Goal: Information Seeking & Learning: Learn about a topic

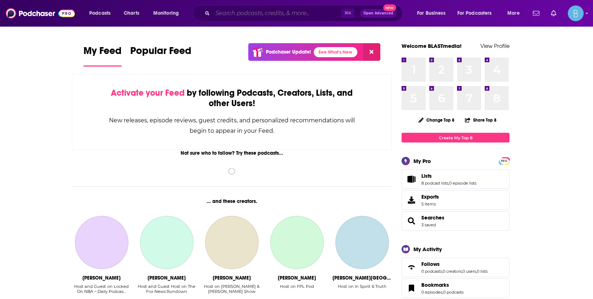
click at [260, 16] on input "Search podcasts, credits, & more..." at bounding box center [277, 14] width 129 height 12
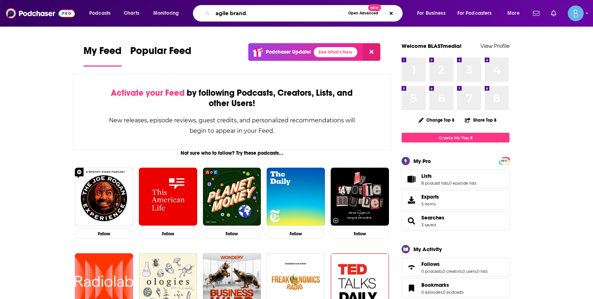
type input "agile brand"
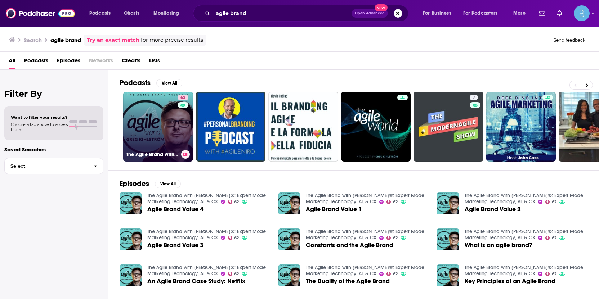
click at [177, 133] on div "62" at bounding box center [183, 122] width 13 height 55
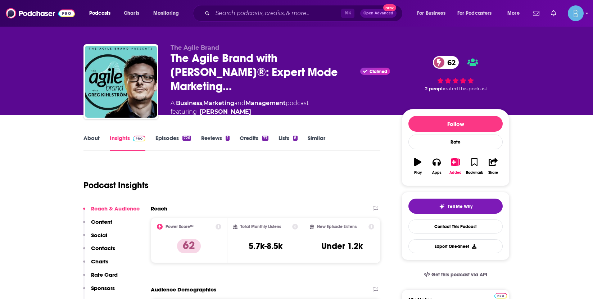
scroll to position [42, 0]
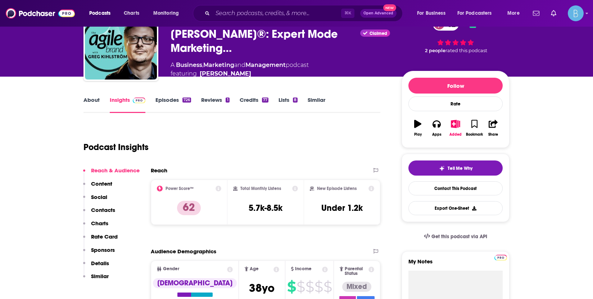
click at [220, 189] on icon at bounding box center [219, 189] width 6 height 6
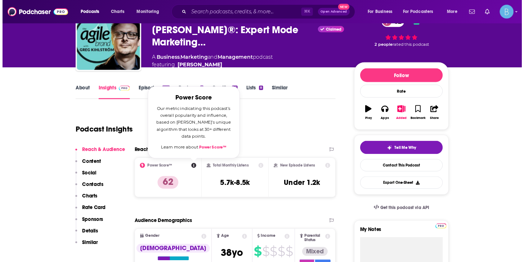
scroll to position [48, 0]
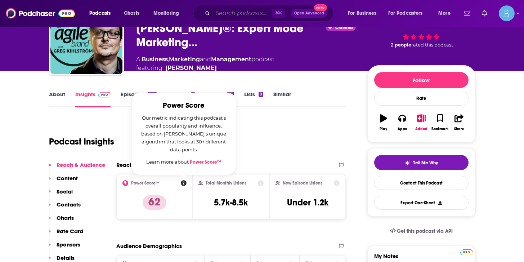
click at [229, 12] on input "Search podcasts, credits, & more..." at bounding box center [242, 14] width 59 height 12
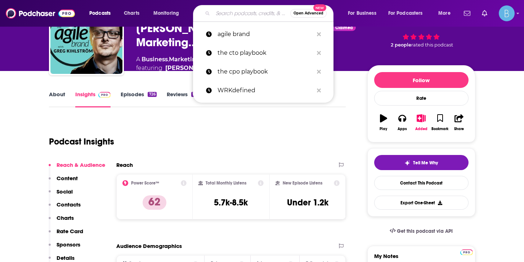
click at [229, 12] on input "Search podcasts, credits, & more..." at bounding box center [251, 14] width 77 height 12
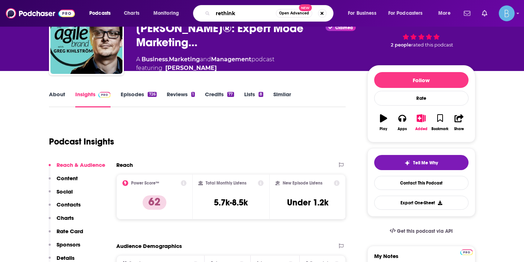
type input "rethink"
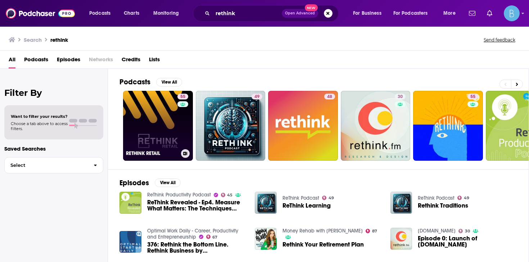
click at [154, 121] on link "55 RETHINK RETAIL" at bounding box center [158, 126] width 70 height 70
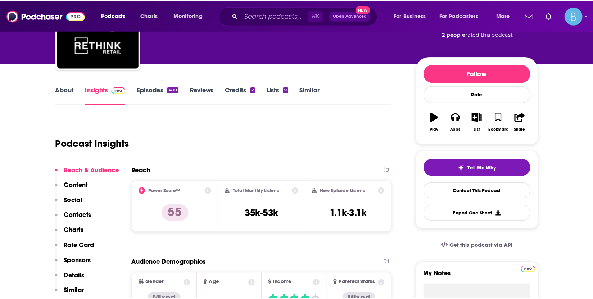
scroll to position [56, 0]
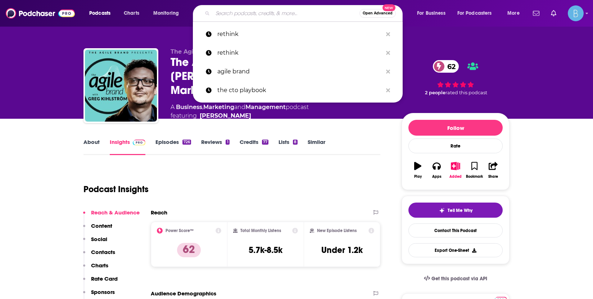
click at [231, 11] on input "Search podcasts, credits, & more..." at bounding box center [286, 14] width 147 height 12
paste input "Behind the Numbers by EMarketer"
type input "Behind the Numbers by EMarketer"
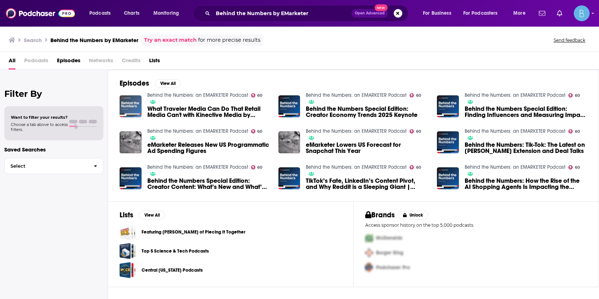
click at [125, 103] on img "What Traveler Media Can Do That Retail Media Can't with Kinective Media by Unit…" at bounding box center [131, 106] width 22 height 22
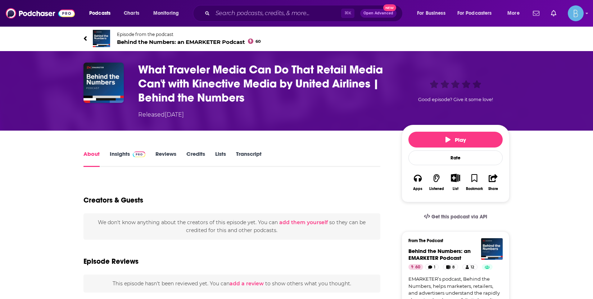
scroll to position [1, 0]
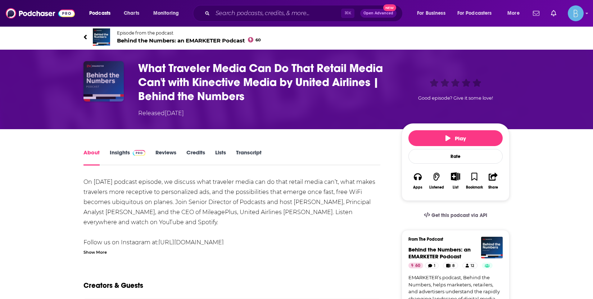
click at [117, 84] on img "What Traveler Media Can Do That Retail Media Can't with Kinective Media by Unit…" at bounding box center [104, 81] width 40 height 40
click at [121, 154] on link "Insights" at bounding box center [128, 157] width 36 height 17
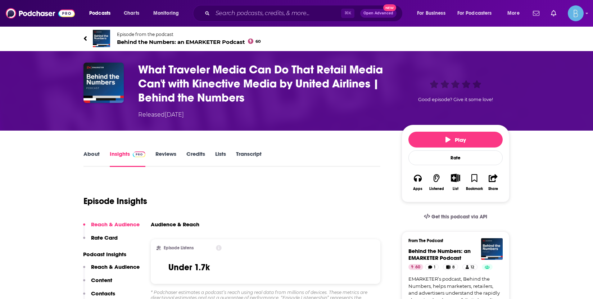
click at [210, 41] on span "Behind the Numbers: an EMARKETER Podcast 60" at bounding box center [189, 42] width 144 height 7
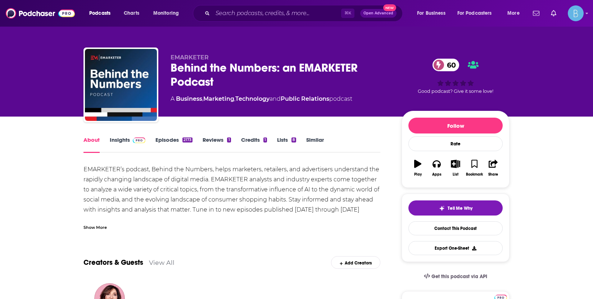
scroll to position [1, 0]
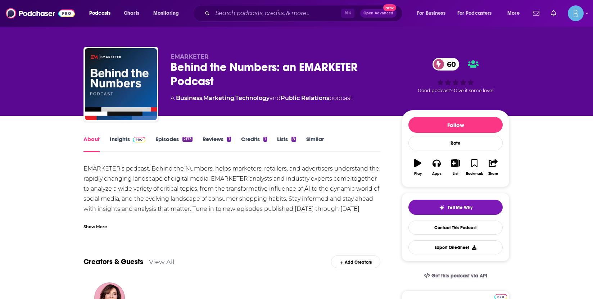
click at [130, 137] on span at bounding box center [137, 139] width 15 height 7
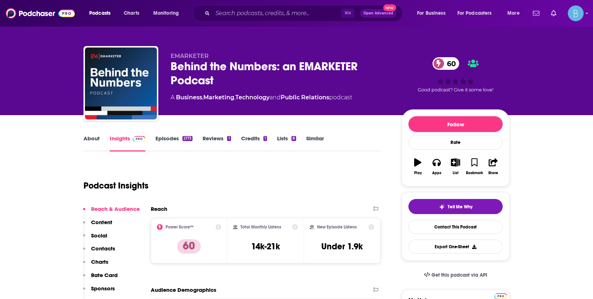
scroll to position [3, 0]
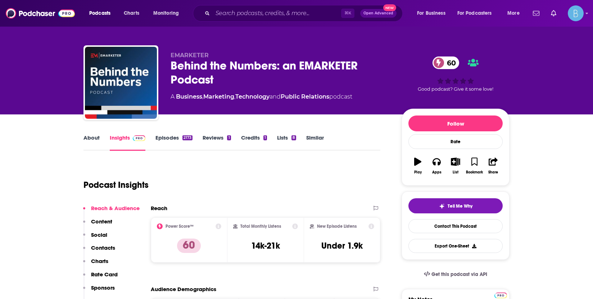
click at [266, 21] on div "⌘ K Open Advanced New" at bounding box center [298, 13] width 210 height 17
click at [267, 17] on input "Search podcasts, credits, & more..." at bounding box center [277, 14] width 129 height 12
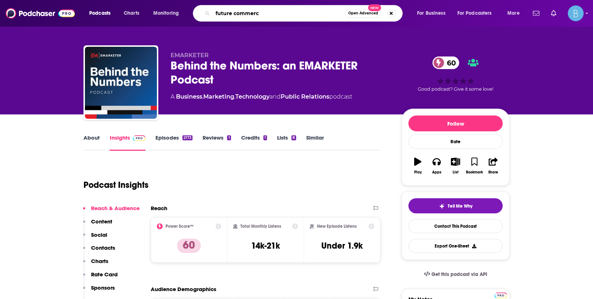
type input "future commerce"
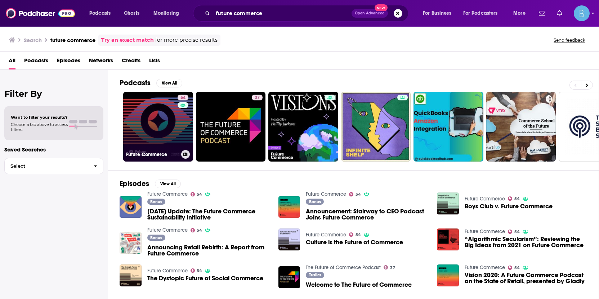
click at [161, 125] on link "54 Future Commerce" at bounding box center [158, 127] width 70 height 70
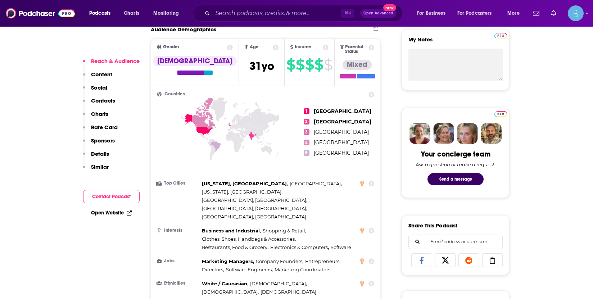
click at [114, 197] on button "Contact Podcast" at bounding box center [111, 196] width 57 height 13
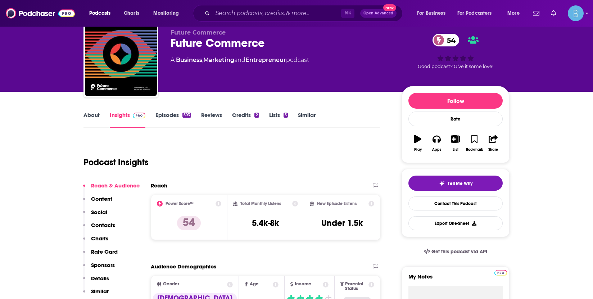
scroll to position [39, 0]
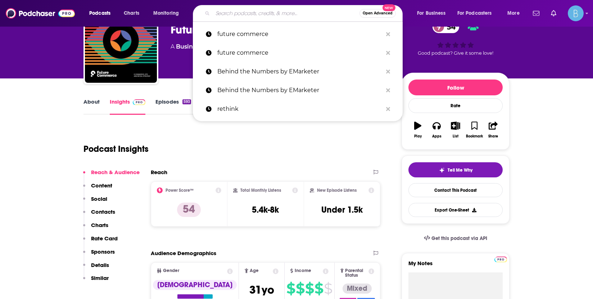
click at [232, 14] on input "Search podcasts, credits, & more..." at bounding box center [286, 14] width 147 height 12
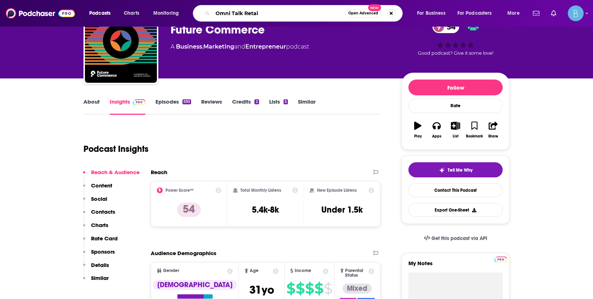
type input "Omni Talk Retail"
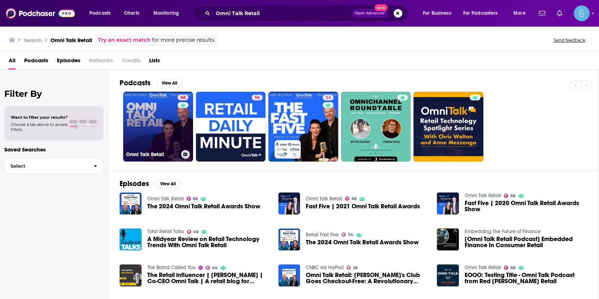
click at [175, 122] on link "68 Omni Talk Retail" at bounding box center [158, 127] width 70 height 70
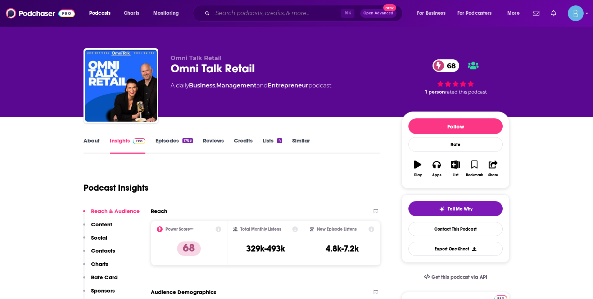
click at [247, 10] on input "Search podcasts, credits, & more..." at bounding box center [277, 14] width 129 height 12
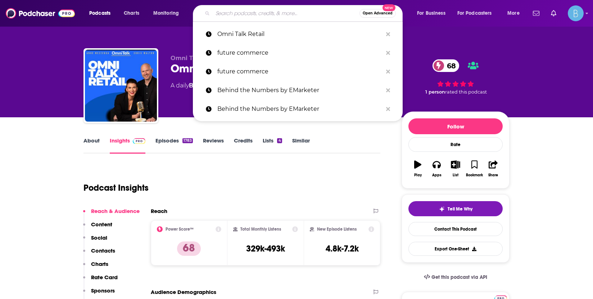
paste input "Remarkable Retail"
type input "Remarkable Retail"
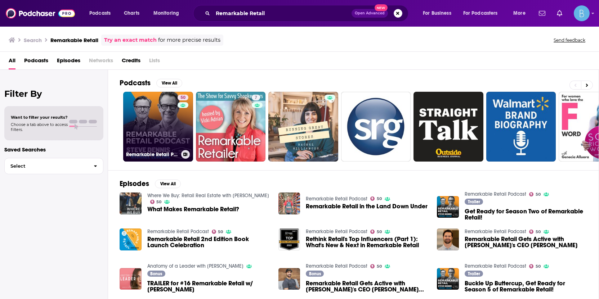
click at [174, 121] on link "50 Remarkable Retail Podcast" at bounding box center [158, 127] width 70 height 70
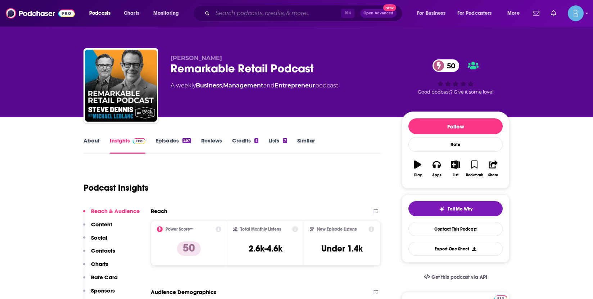
click at [250, 12] on input "Search podcasts, credits, & more..." at bounding box center [277, 14] width 129 height 12
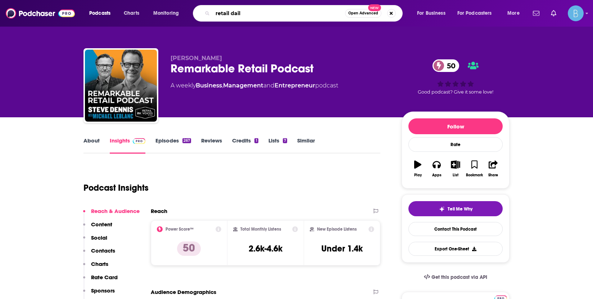
type input "retail daily"
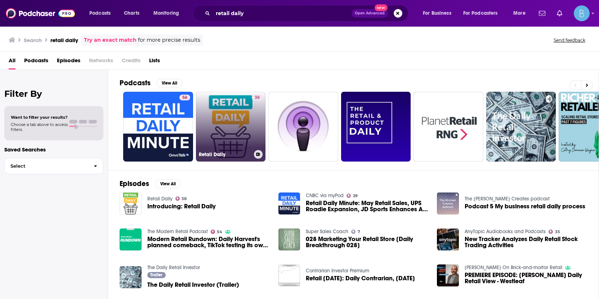
click at [244, 121] on link "38 Retail Daily" at bounding box center [231, 127] width 70 height 70
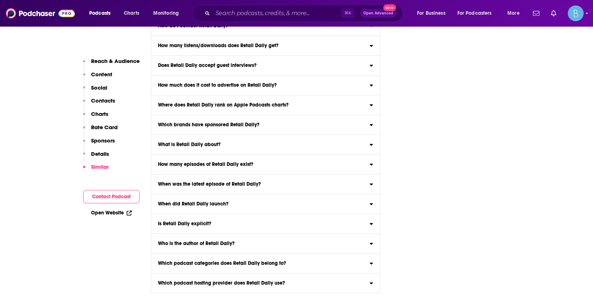
click at [113, 198] on button "Contact Podcast" at bounding box center [111, 196] width 57 height 13
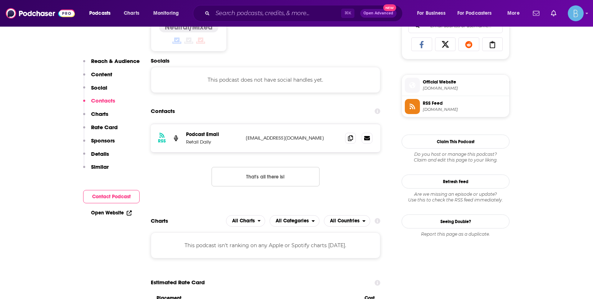
scroll to position [409, 0]
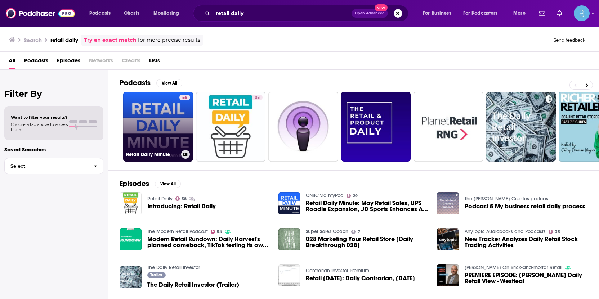
click at [174, 127] on link "56 Retail Daily Minute" at bounding box center [158, 127] width 70 height 70
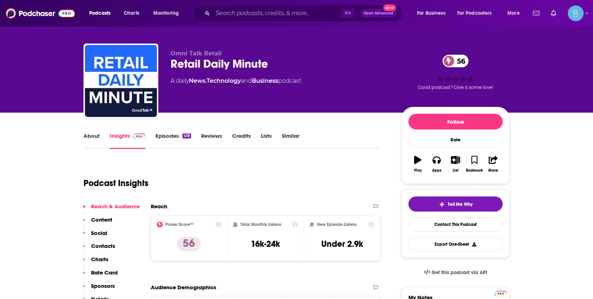
scroll to position [12, 0]
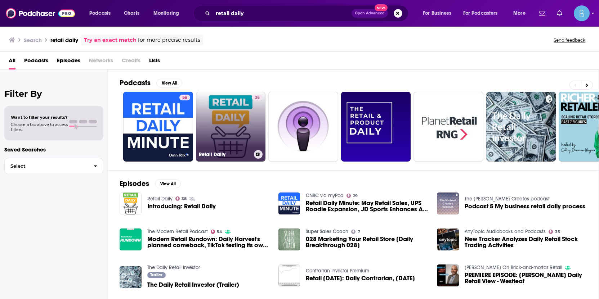
click at [207, 117] on link "38 Retail Daily" at bounding box center [231, 127] width 70 height 70
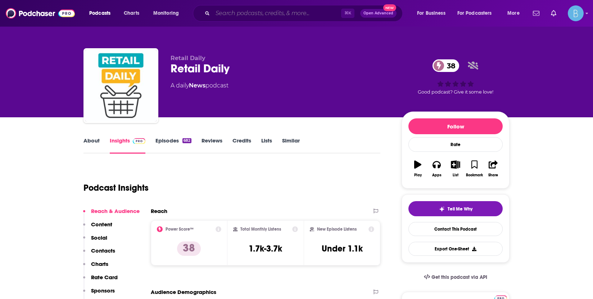
click at [231, 14] on input "Search podcasts, credits, & more..." at bounding box center [277, 14] width 129 height 12
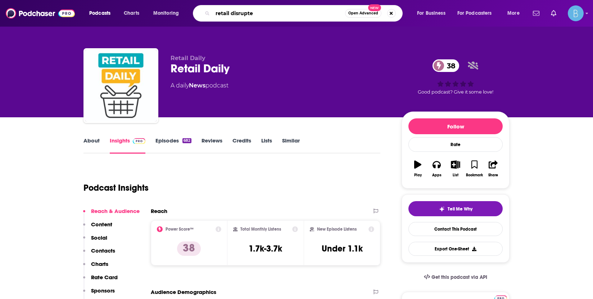
type input "retail disrupted"
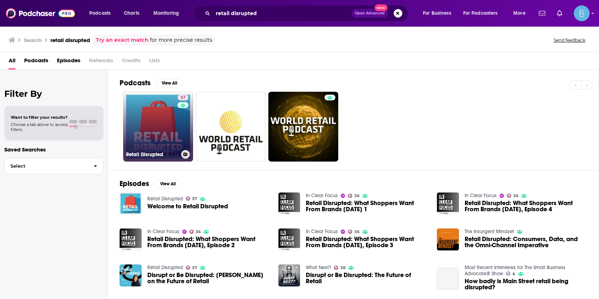
click at [173, 121] on link "37 Retail Disrupted" at bounding box center [158, 127] width 70 height 70
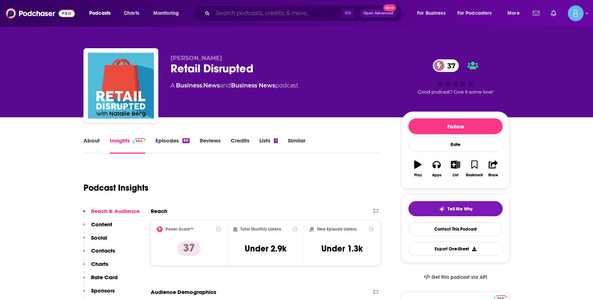
click at [261, 15] on input "Search podcasts, credits, & more..." at bounding box center [277, 14] width 129 height 12
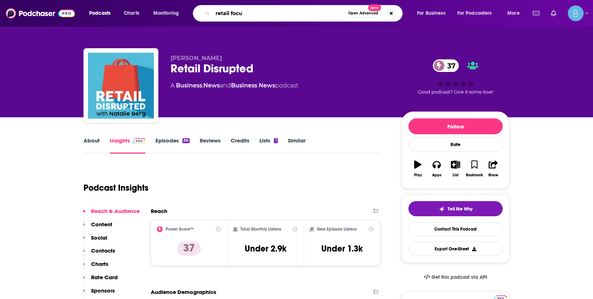
type input "retail focus"
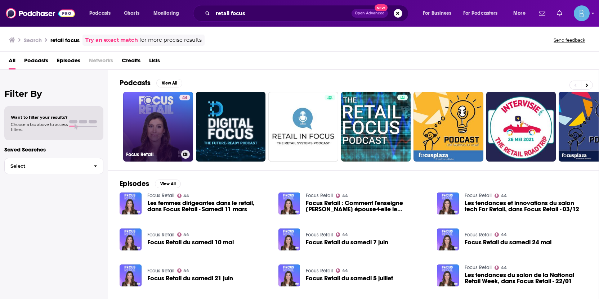
click at [186, 117] on div "44" at bounding box center [184, 122] width 11 height 55
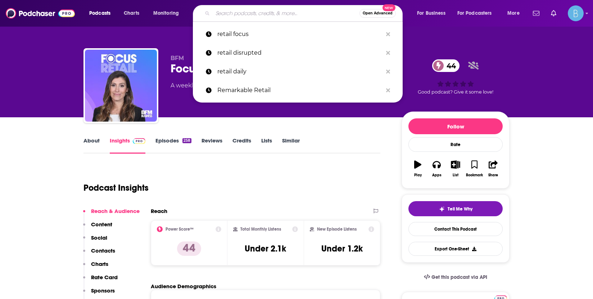
click at [253, 12] on input "Search podcasts, credits, & more..." at bounding box center [286, 14] width 147 height 12
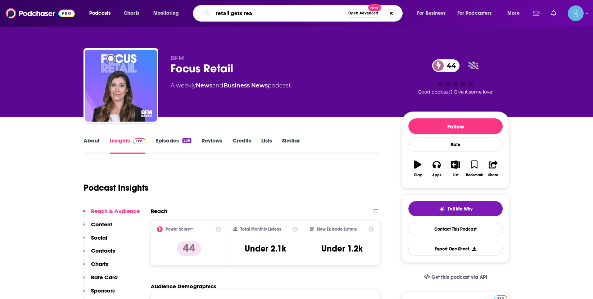
type input "retail gets real"
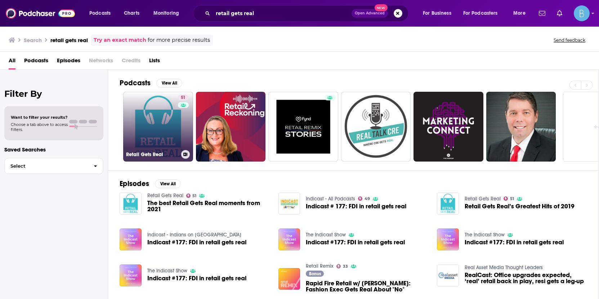
click at [178, 122] on div "51" at bounding box center [184, 122] width 12 height 55
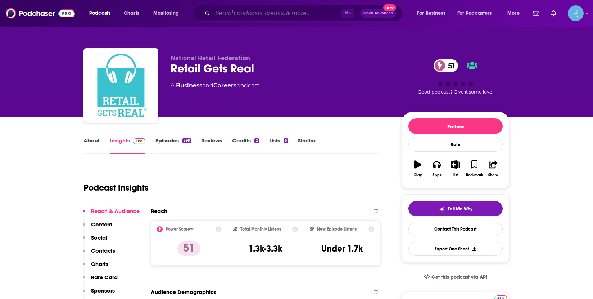
click at [235, 15] on input "Search podcasts, credits, & more..." at bounding box center [277, 14] width 129 height 12
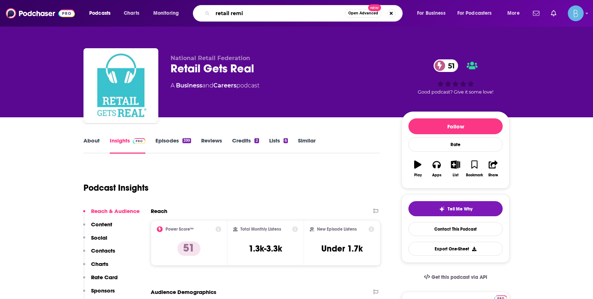
type input "retail remix"
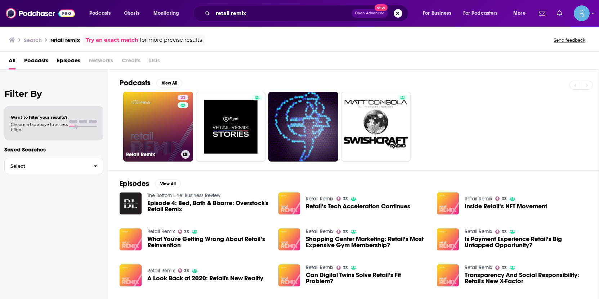
click at [157, 129] on link "33 Retail Remix" at bounding box center [158, 127] width 70 height 70
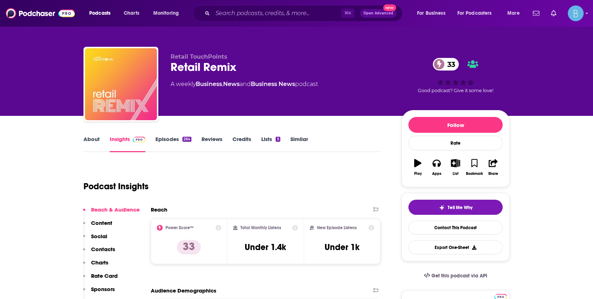
scroll to position [3, 0]
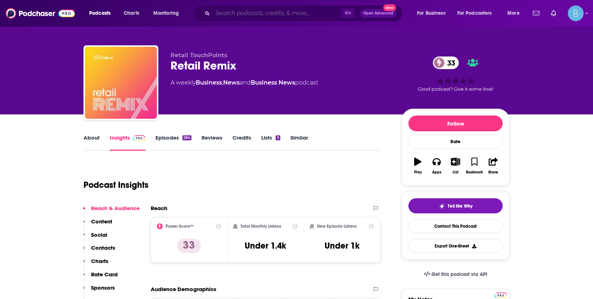
click at [265, 11] on input "Search podcasts, credits, & more..." at bounding box center [277, 14] width 129 height 12
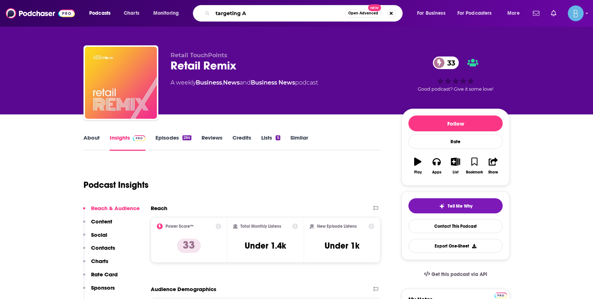
type input "targeting AI"
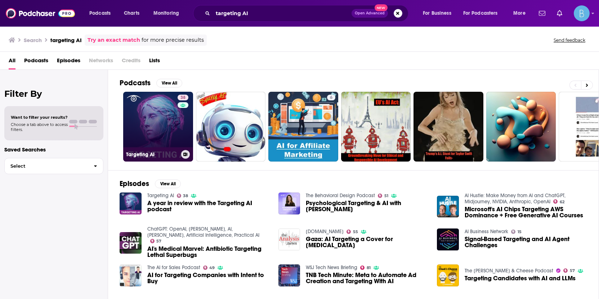
click at [161, 137] on link "38 Targeting AI" at bounding box center [158, 127] width 70 height 70
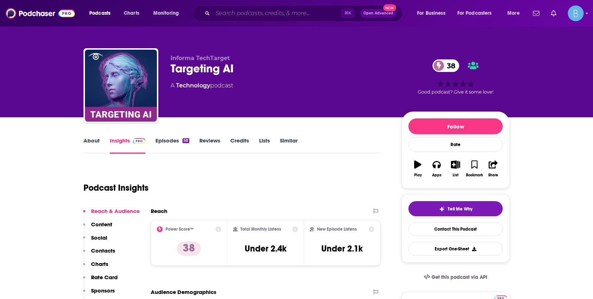
click at [275, 18] on input "Search podcasts, credits, & more..." at bounding box center [277, 14] width 129 height 12
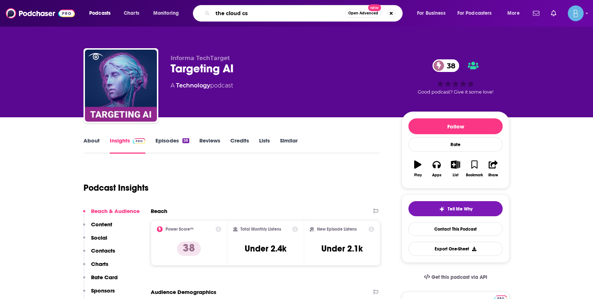
type input "the cloud cst"
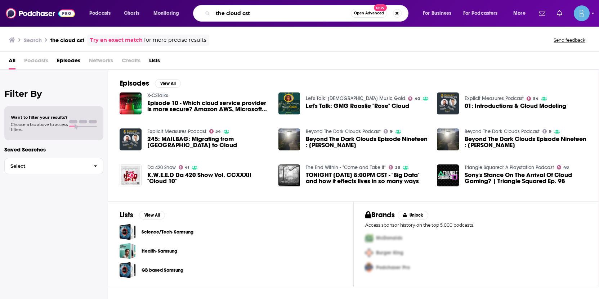
click at [244, 14] on input "the cloud cst" at bounding box center [282, 14] width 138 height 12
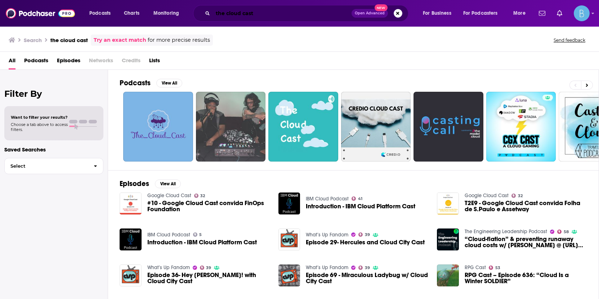
click at [264, 15] on input "the cloud cast" at bounding box center [282, 14] width 139 height 12
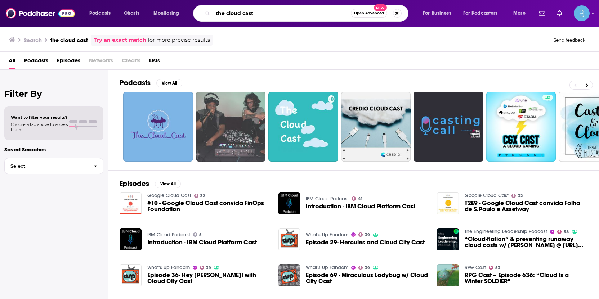
click at [264, 15] on input "the cloud cast" at bounding box center [282, 14] width 138 height 12
paste input "The Ecomcrew Ecommerce Pod"
type input "The Ecomcrew Ecommerce Podcast"
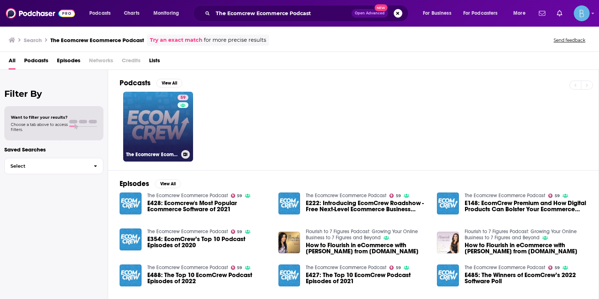
click at [172, 126] on link "59 The Ecomcrew Ecommerce Podcast" at bounding box center [158, 127] width 70 height 70
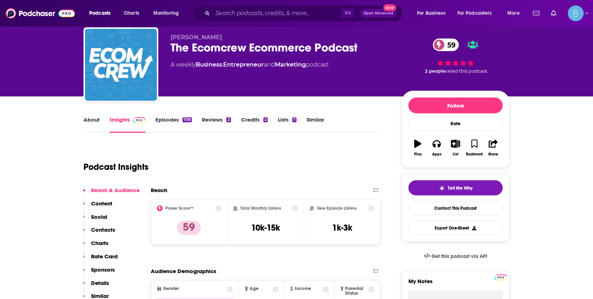
scroll to position [56, 0]
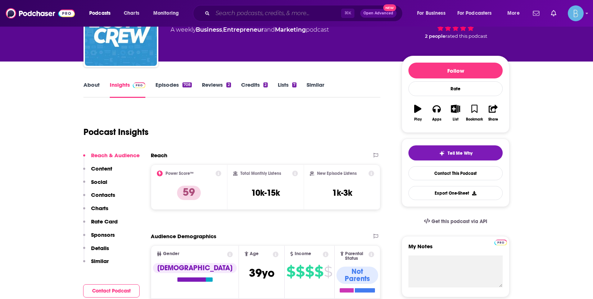
click at [282, 16] on input "Search podcasts, credits, & more..." at bounding box center [277, 14] width 129 height 12
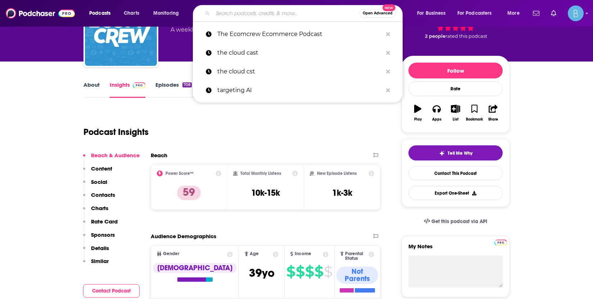
paste input "The eCommerce Playbook"
type input "The eCommerce Playbook"
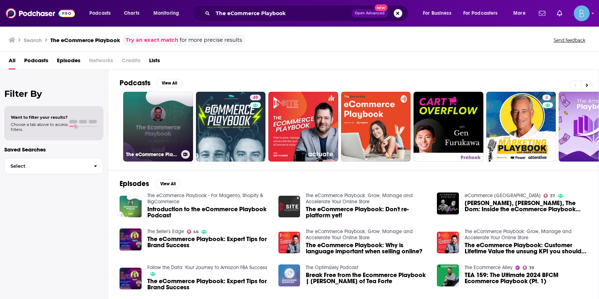
click at [179, 120] on link "The eCommerce Playbook - For Magento, Shopify & BigCommerce" at bounding box center [158, 127] width 70 height 70
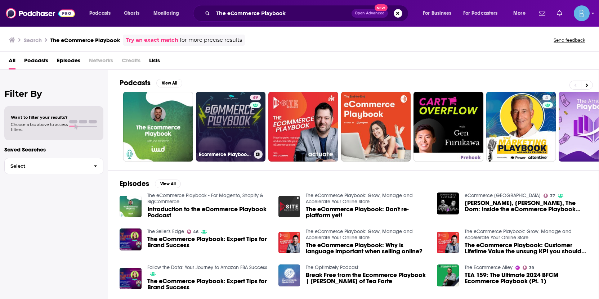
click at [241, 140] on link "49 Ecommerce Playbook: Numbers, Struggles & Growth" at bounding box center [231, 127] width 70 height 70
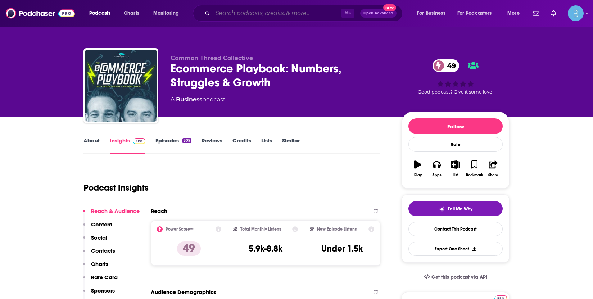
click at [230, 14] on input "Search podcasts, credits, & more..." at bounding box center [277, 14] width 129 height 12
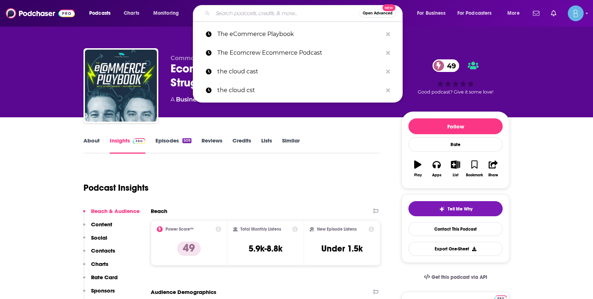
paste input "The Jason and Scott Show"
type input "The Jason and Scott Show"
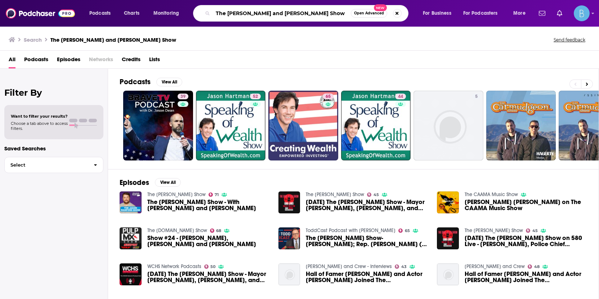
click at [239, 15] on input "The Jason and Scott Show" at bounding box center [282, 14] width 138 height 12
drag, startPoint x: 287, startPoint y: 14, endPoint x: 197, endPoint y: 16, distance: 90.4
click at [197, 16] on div "The Jason and Scott Show Open Advanced New" at bounding box center [300, 13] width 215 height 17
type input "[PERSON_NAME]"
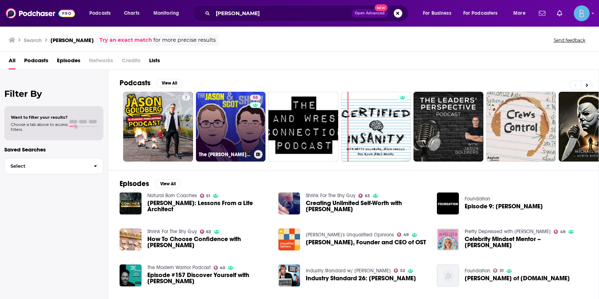
click at [225, 134] on link "55 The Jason & Scot Show - E-Commerce And Retail News" at bounding box center [231, 127] width 70 height 70
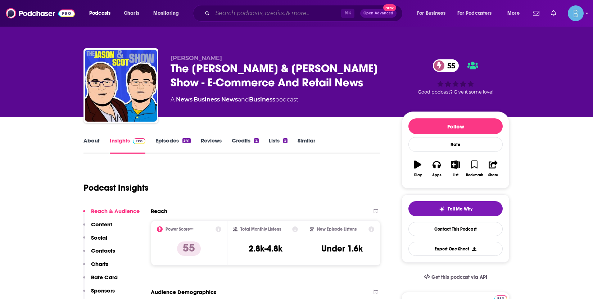
click at [284, 15] on input "Search podcasts, credits, & more..." at bounding box center [277, 14] width 129 height 12
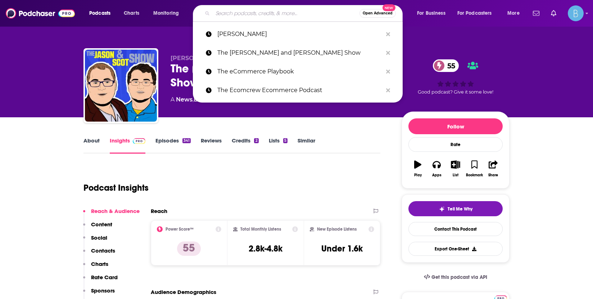
type input "o"
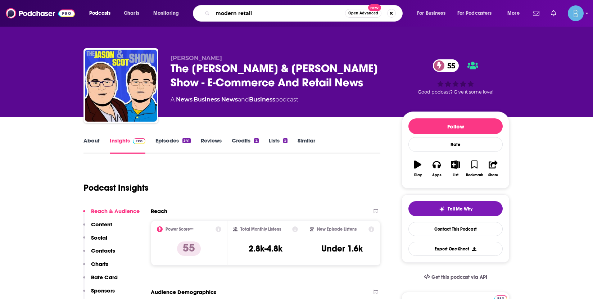
type input "modern retail"
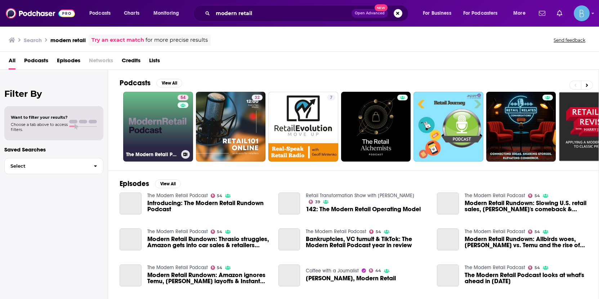
click at [153, 128] on link "54 The Modern Retail Podcast" at bounding box center [158, 127] width 70 height 70
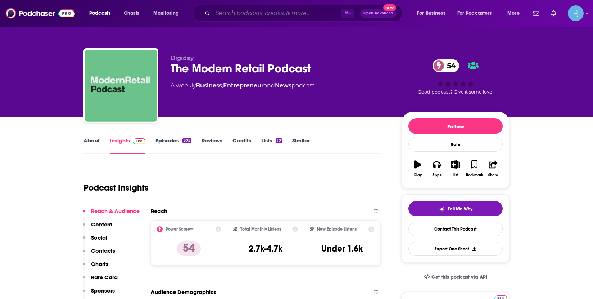
click at [225, 18] on input "Search podcasts, credits, & more..." at bounding box center [277, 14] width 129 height 12
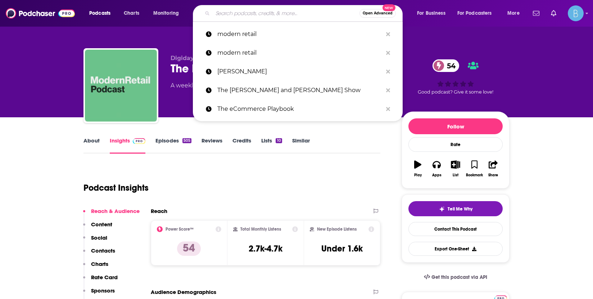
paste input "The Retail Perch"
type input "The Retail Perch"
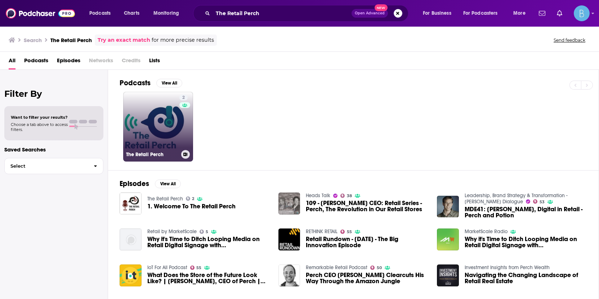
click at [153, 130] on link "2 The Retail Perch" at bounding box center [158, 127] width 70 height 70
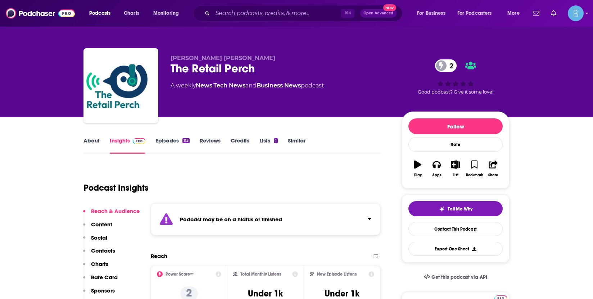
scroll to position [3, 0]
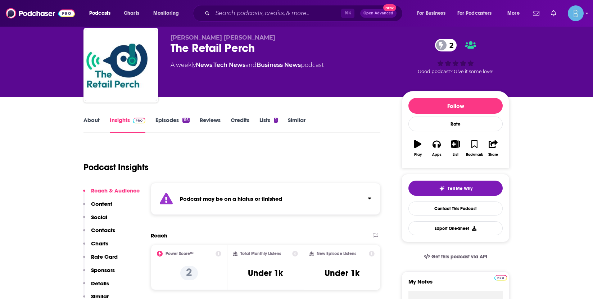
scroll to position [21, 0]
click at [273, 17] on input "Search podcasts, credits, & more..." at bounding box center [277, 14] width 129 height 12
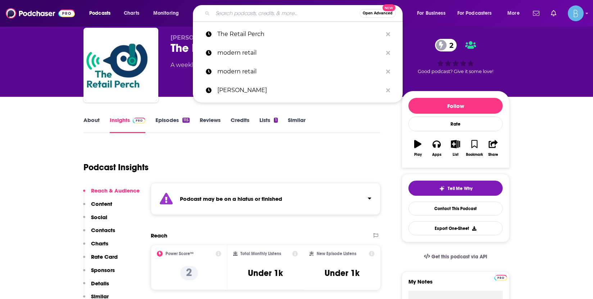
paste input "The Voice of Retail Podcast"
type input "The Voice of Retail Podcast"
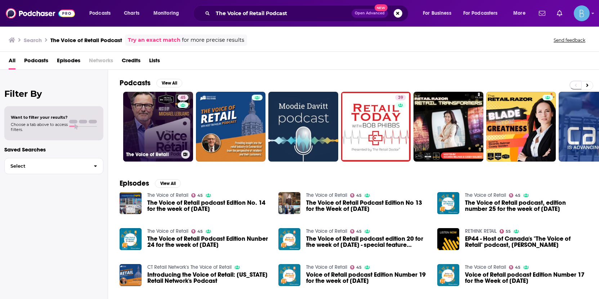
click at [163, 124] on link "45 The Voice of Retail" at bounding box center [158, 127] width 70 height 70
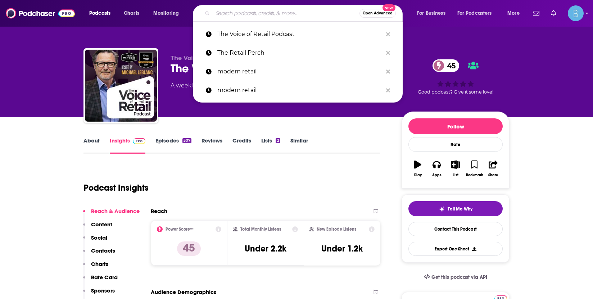
click at [225, 12] on input "Search podcasts, credits, & more..." at bounding box center [286, 14] width 147 height 12
paste input "Total Retail Talks"
type input "Total Retail Talks"
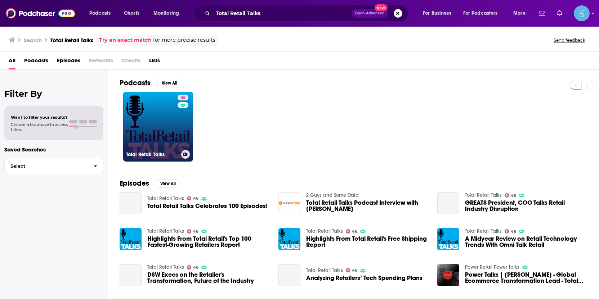
click at [161, 127] on link "46 Total Retail Talks" at bounding box center [158, 127] width 70 height 70
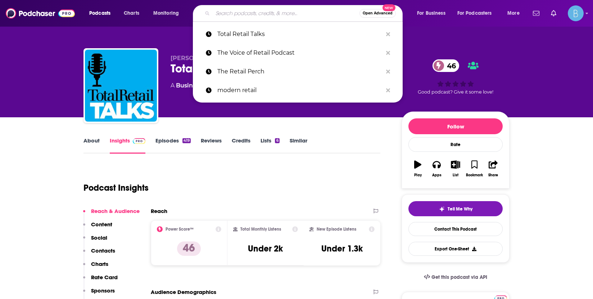
click at [268, 14] on input "Search podcasts, credits, & more..." at bounding box center [286, 14] width 147 height 12
paste input "What Just Happened"
type input "What Just Happened"
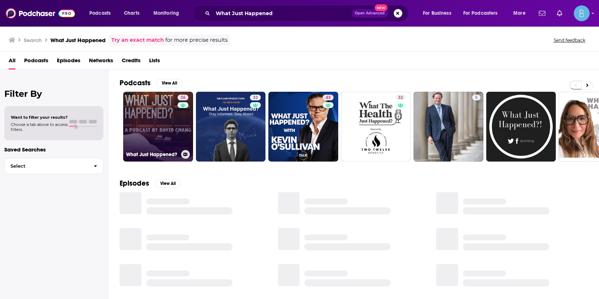
click at [163, 135] on link "36 What Just Happened?" at bounding box center [158, 127] width 70 height 70
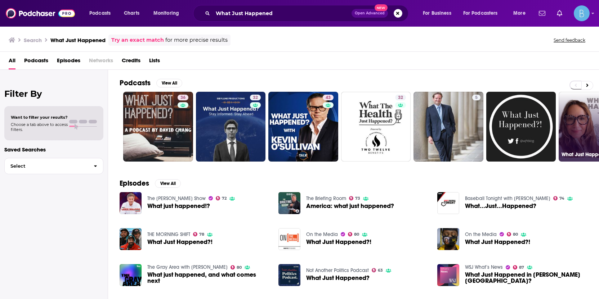
click at [570, 133] on link "What Just Happened" at bounding box center [593, 127] width 70 height 70
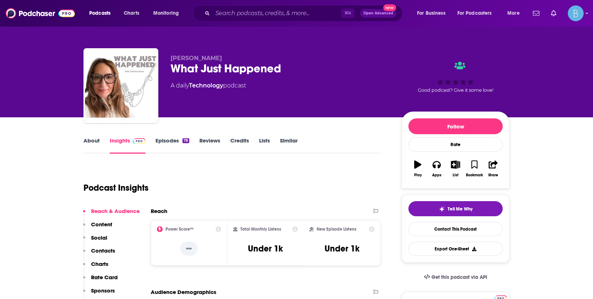
click at [271, 19] on div "⌘ K Open Advanced New" at bounding box center [298, 13] width 210 height 17
click at [274, 19] on div "⌘ K Open Advanced New" at bounding box center [298, 13] width 210 height 17
click at [275, 13] on input "Search podcasts, credits, & more..." at bounding box center [277, 14] width 129 height 12
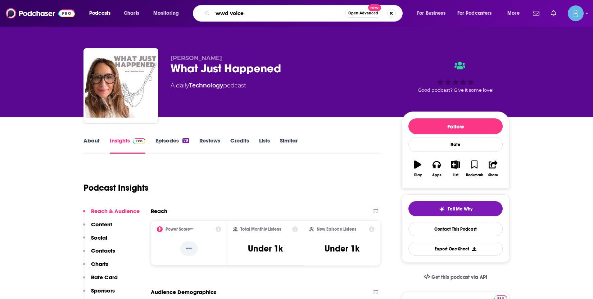
type input "wwd voices"
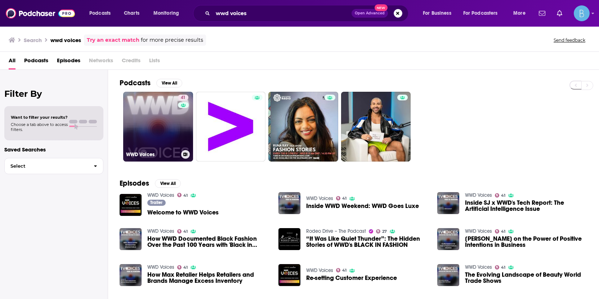
click at [167, 123] on link "41 WWD Voices" at bounding box center [158, 127] width 70 height 70
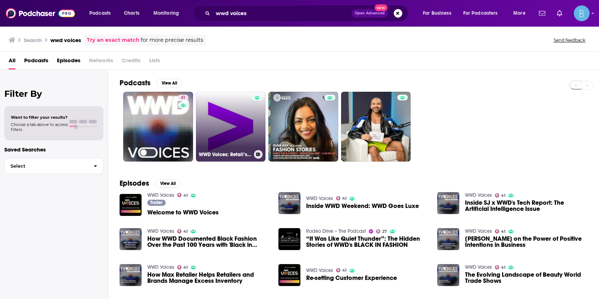
click at [227, 119] on link "WWD Voices: Retail’s Responsible Reset Series" at bounding box center [231, 127] width 70 height 70
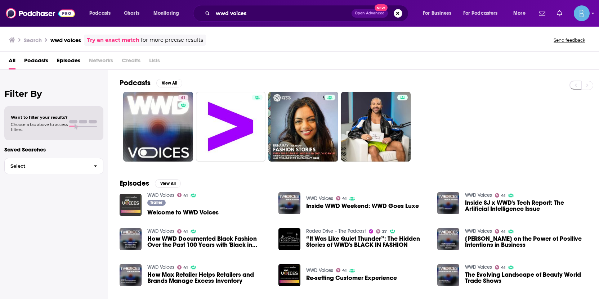
click at [138, 206] on img "Welcome to WWD Voices" at bounding box center [131, 205] width 22 height 22
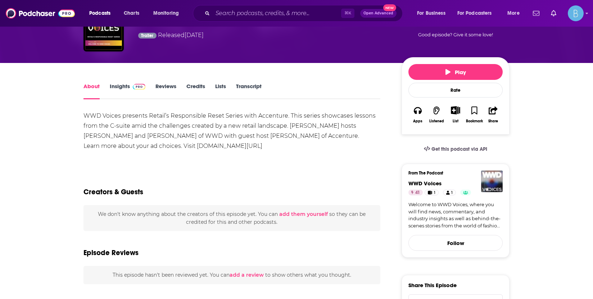
scroll to position [60, 0]
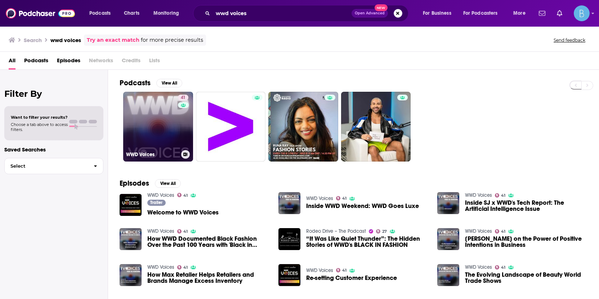
click at [168, 133] on link "41 WWD Voices" at bounding box center [158, 127] width 70 height 70
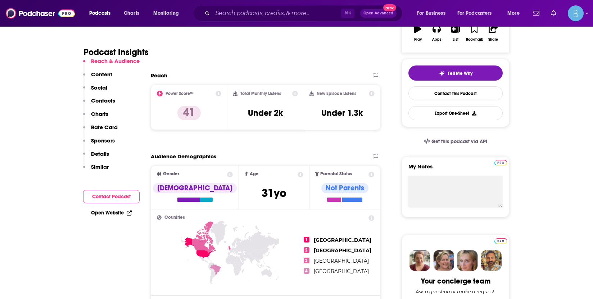
click at [133, 195] on button "Contact Podcast" at bounding box center [111, 196] width 57 height 13
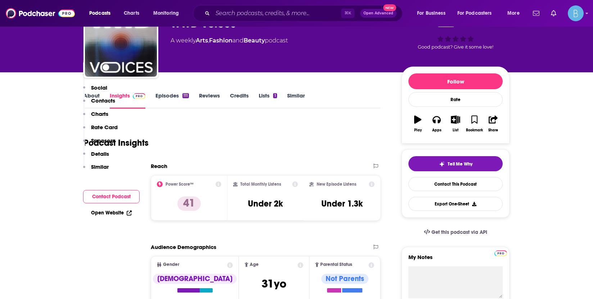
scroll to position [45, 0]
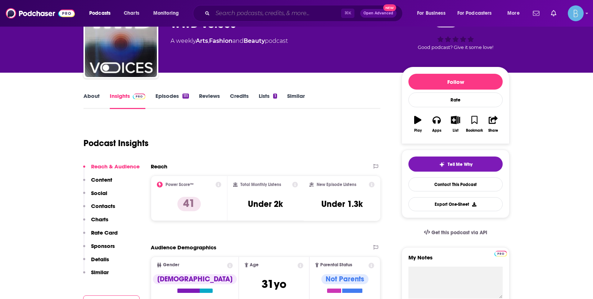
click at [234, 15] on input "Search podcasts, credits, & more..." at bounding box center [277, 14] width 129 height 12
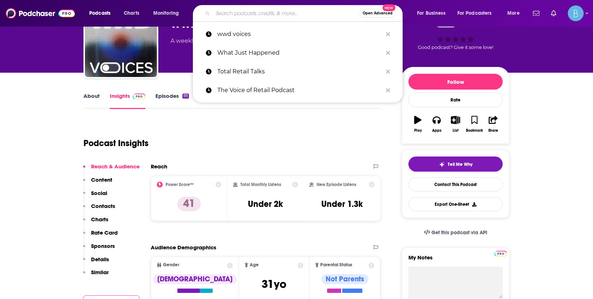
paste input "Campaign Chemsitry (from Campaign US)"
type input "Campaign Chemsitry (from Campaign US)"
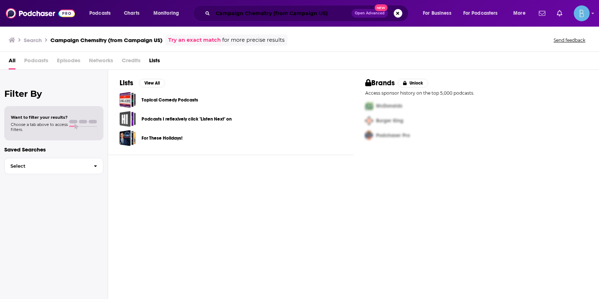
click at [266, 13] on input "Campaign Chemsitry (from Campaign US)" at bounding box center [282, 14] width 139 height 12
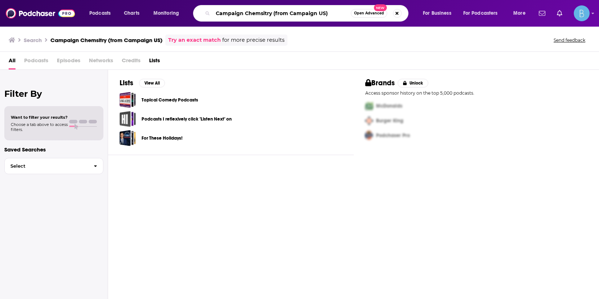
drag, startPoint x: 273, startPoint y: 14, endPoint x: 332, endPoint y: 14, distance: 59.0
click at [327, 13] on input "Campaign Chemsitry (from Campaign US)" at bounding box center [282, 14] width 138 height 12
click at [263, 13] on input "Campaign Chemsitry" at bounding box center [282, 14] width 138 height 12
type input "Campaign Chemistry"
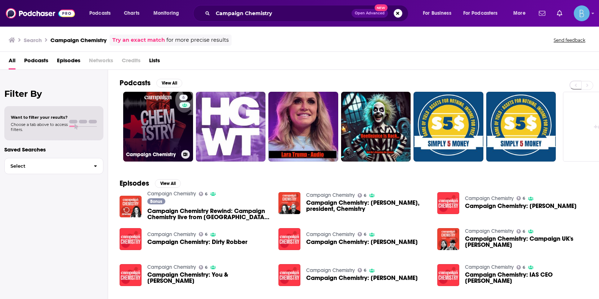
click at [167, 119] on link "6 Campaign Chemistry" at bounding box center [158, 127] width 70 height 70
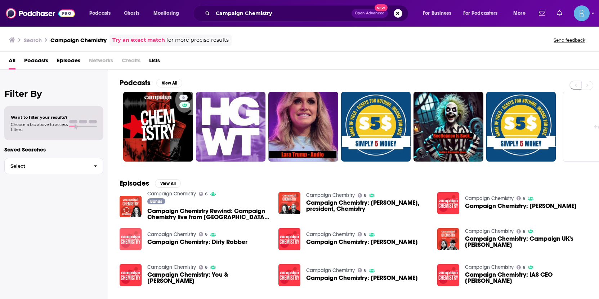
click at [132, 228] on img "Campaign Chemistry: Dirty Robber" at bounding box center [131, 239] width 22 height 22
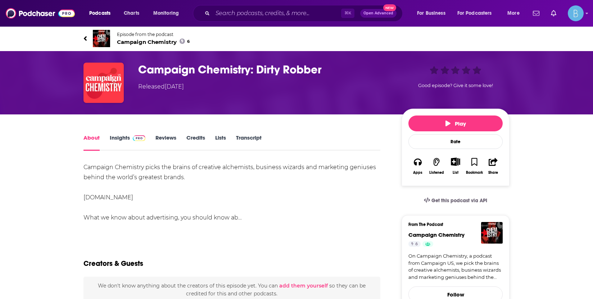
click at [119, 141] on link "Insights" at bounding box center [128, 142] width 36 height 17
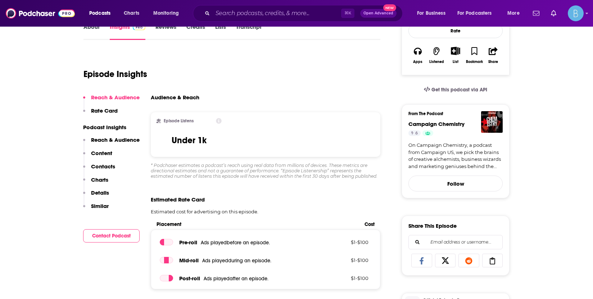
scroll to position [107, 0]
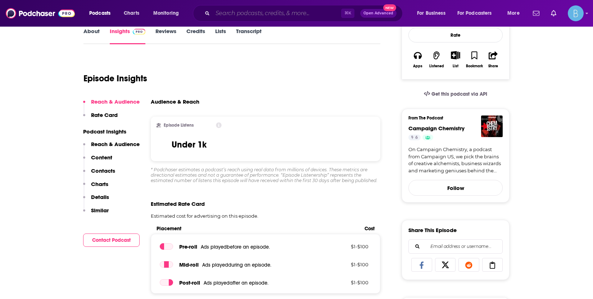
click at [239, 13] on input "Search podcasts, credits, & more..." at bounding box center [277, 14] width 129 height 12
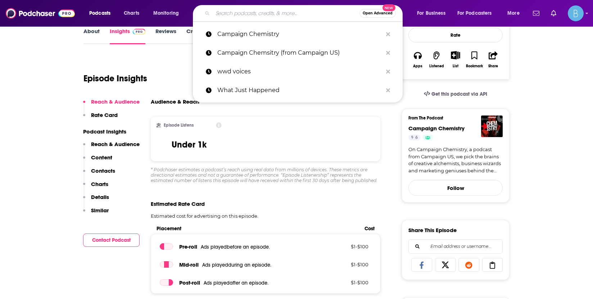
paste input "The CRO Spotlight"
type input "The CRO Spotlight"
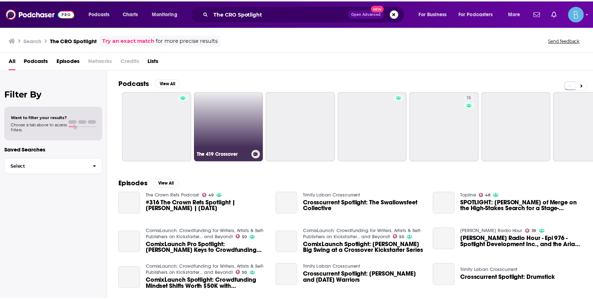
scroll to position [1, 0]
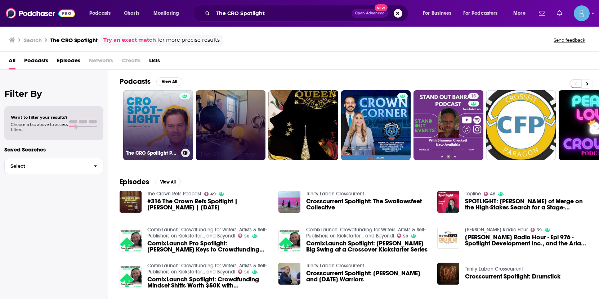
click at [166, 130] on link "The CRO Spotlight Podcast" at bounding box center [158, 125] width 70 height 70
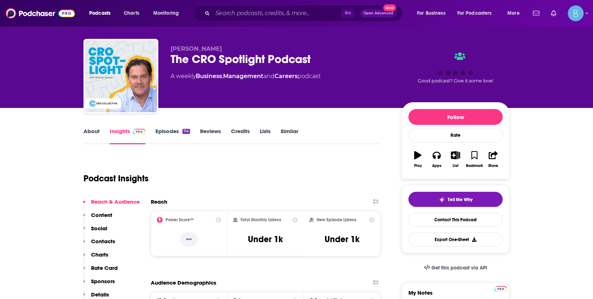
scroll to position [12, 0]
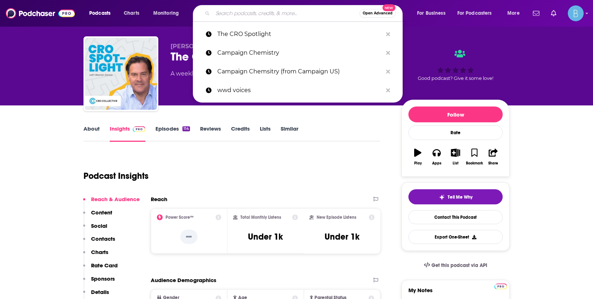
click at [282, 14] on input "Search podcasts, credits, & more..." at bounding box center [286, 14] width 147 height 12
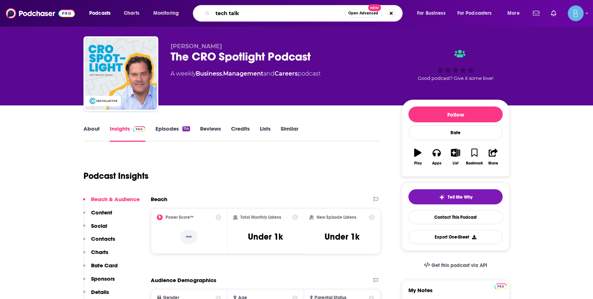
type input "tech talks"
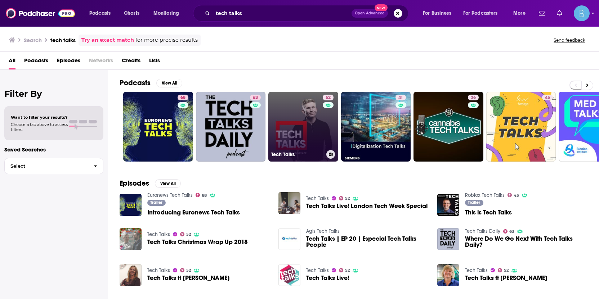
click at [295, 138] on link "52 Tech Talks" at bounding box center [303, 127] width 70 height 70
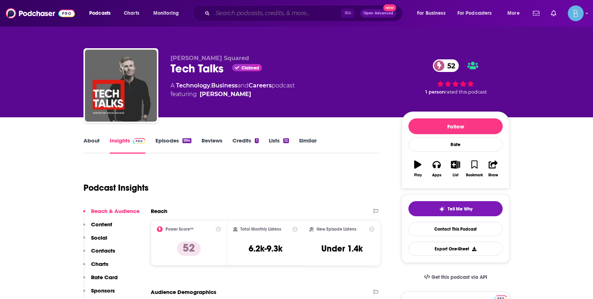
click at [287, 13] on input "Search podcasts, credits, & more..." at bounding box center [277, 14] width 129 height 12
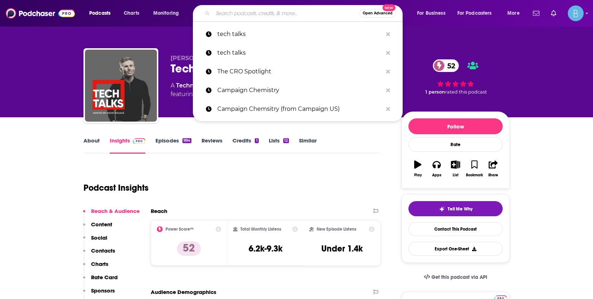
paste input "The CTO Advisor"
type input "The CTO Advisor"
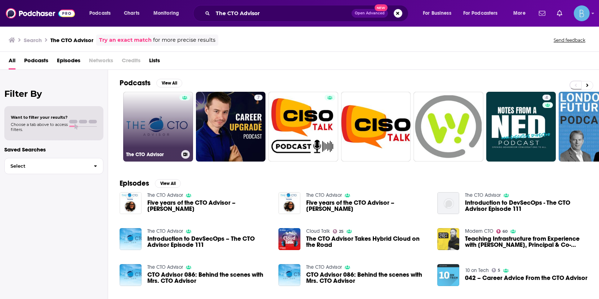
click at [156, 122] on link "The CTO Advisor" at bounding box center [158, 127] width 70 height 70
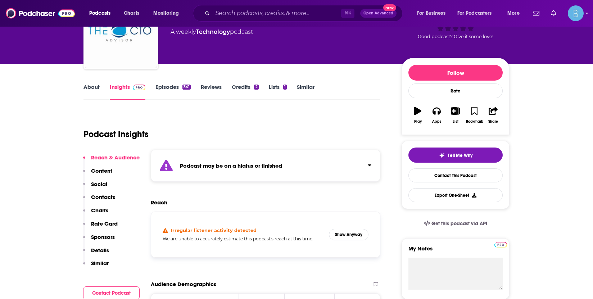
scroll to position [17, 0]
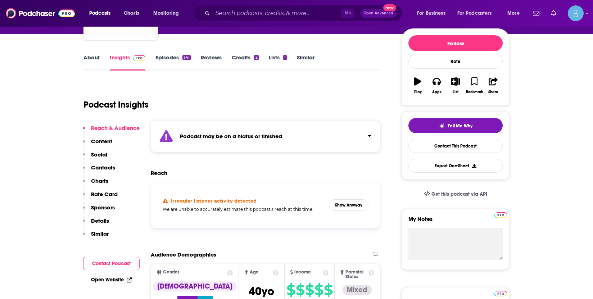
click at [109, 266] on button "Contact Podcast" at bounding box center [111, 263] width 57 height 13
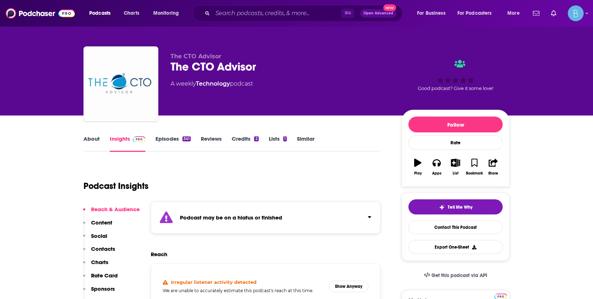
scroll to position [0, 0]
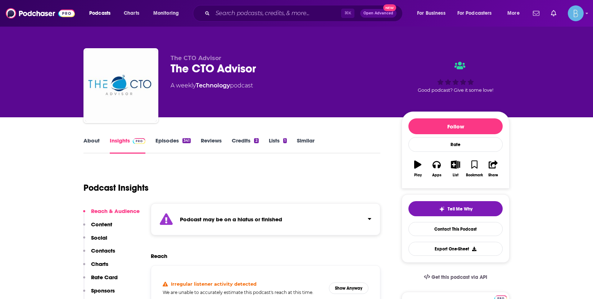
click at [91, 143] on link "About" at bounding box center [92, 145] width 16 height 17
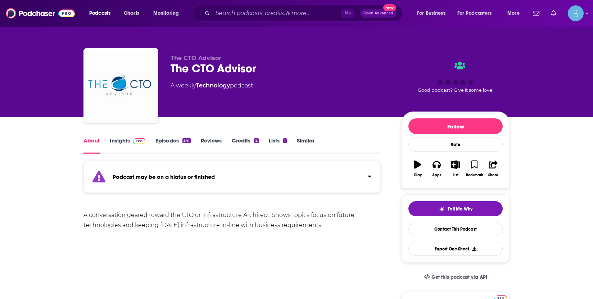
scroll to position [1, 0]
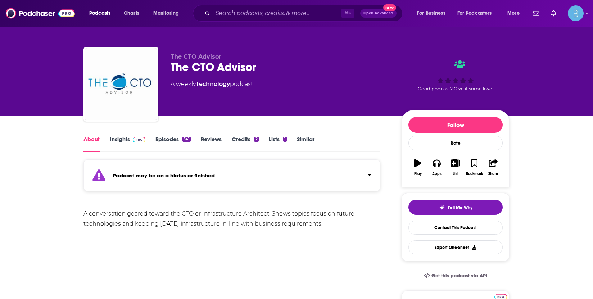
click at [179, 179] on div "Podcast may be on a hiatus or finished" at bounding box center [232, 175] width 297 height 32
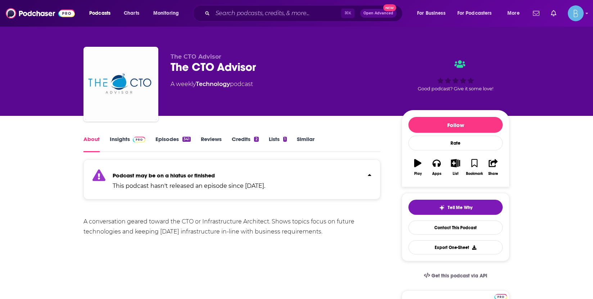
click at [168, 176] on strong "Podcast may be on a hiatus or finished" at bounding box center [164, 175] width 102 height 7
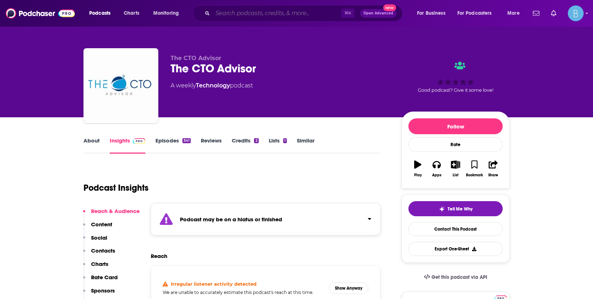
click at [240, 15] on input "Search podcasts, credits, & more..." at bounding box center [277, 14] width 129 height 12
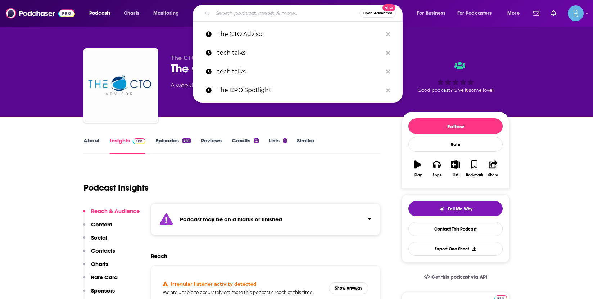
paste input "CTO Confessions Podcast"
type input "CTO Confessions Podcast"
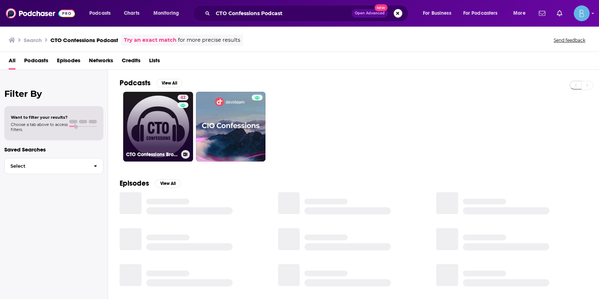
click at [167, 130] on link "42 CTO Confessions Brought to you by IT Labs" at bounding box center [158, 127] width 70 height 70
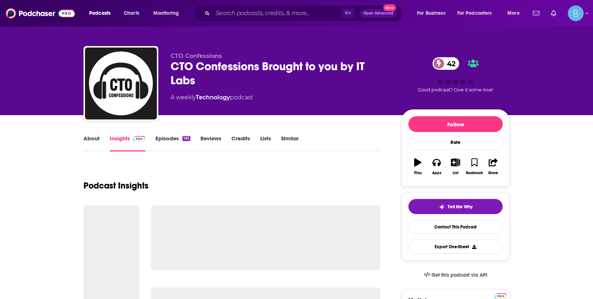
scroll to position [8, 0]
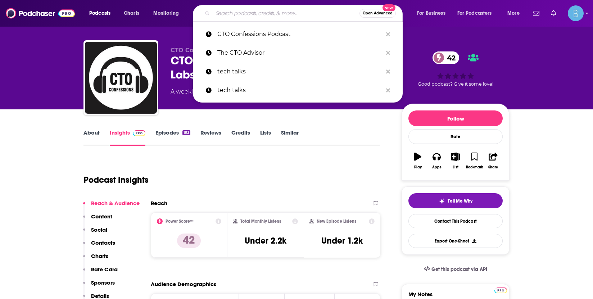
click at [254, 14] on input "Search podcasts, credits, & more..." at bounding box center [286, 14] width 147 height 12
paste input "CTO Connection Podcast"
type input "CTO Connection Podcast"
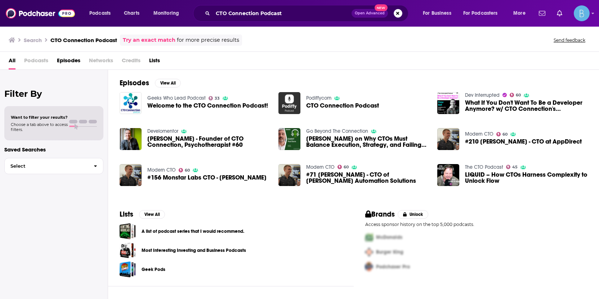
click at [287, 105] on img "CTO Connection Podcast" at bounding box center [289, 103] width 22 height 22
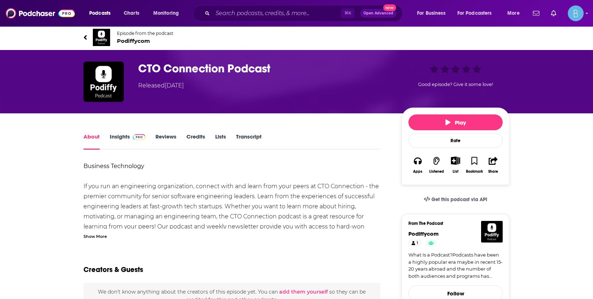
scroll to position [1, 0]
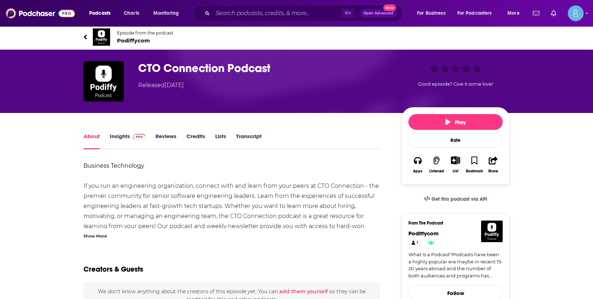
click at [130, 137] on span at bounding box center [137, 136] width 15 height 7
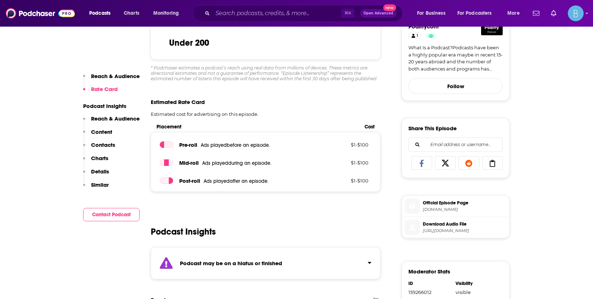
scroll to position [140, 0]
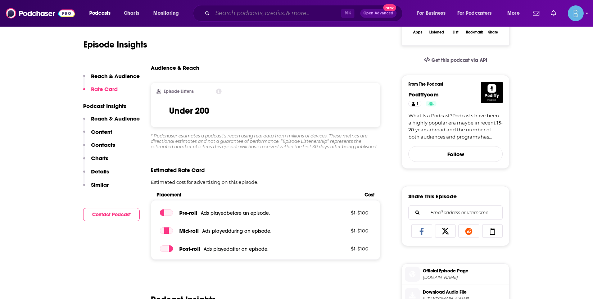
click at [289, 17] on input "Search podcasts, credits, & more..." at bounding box center [277, 14] width 129 height 12
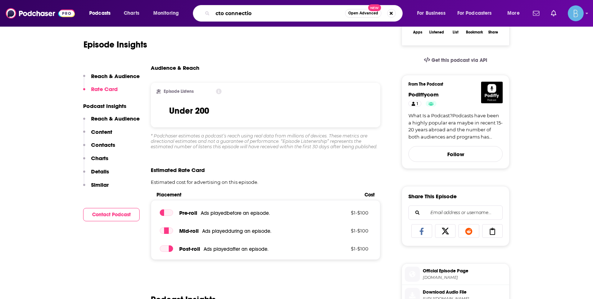
type input "cto connection"
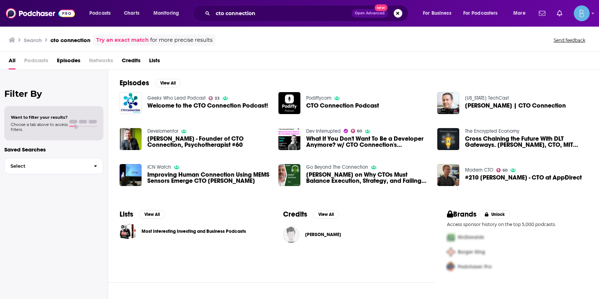
click at [157, 108] on span "Welcome to the CTO Connection Podcast!" at bounding box center [207, 106] width 121 height 6
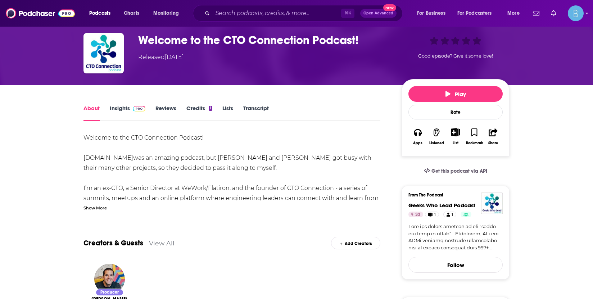
scroll to position [30, 0]
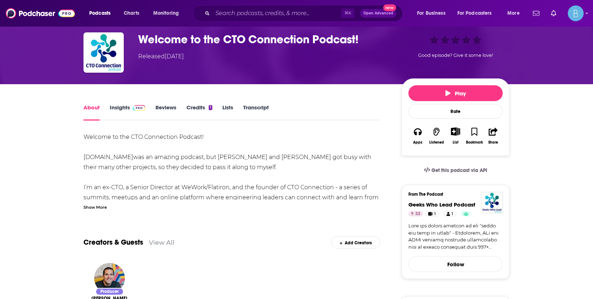
click at [128, 107] on link "Insights" at bounding box center [128, 112] width 36 height 17
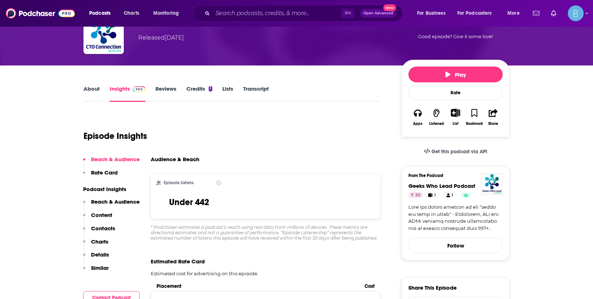
scroll to position [49, 0]
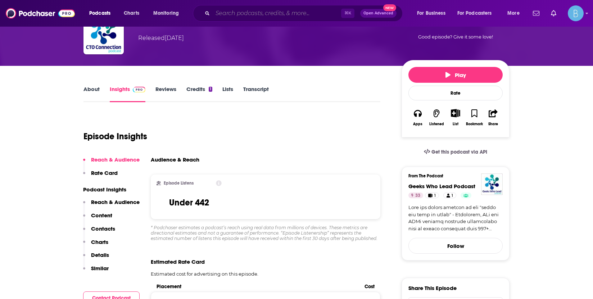
click at [248, 17] on input "Search podcasts, credits, & more..." at bounding box center [277, 14] width 129 height 12
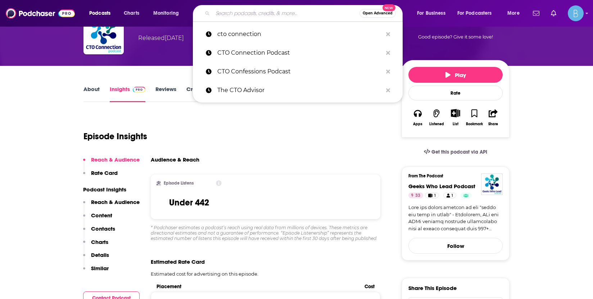
paste input "The CTO Podcast"
type input "The CTO Podcast"
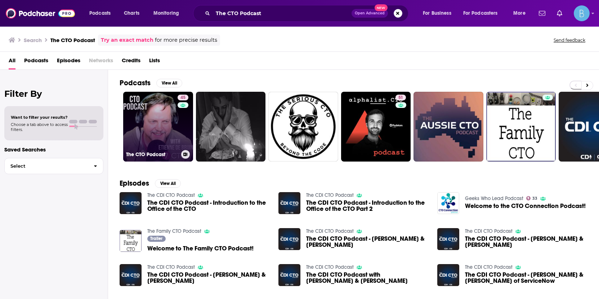
click at [161, 118] on link "45 The CTO Podcast" at bounding box center [158, 127] width 70 height 70
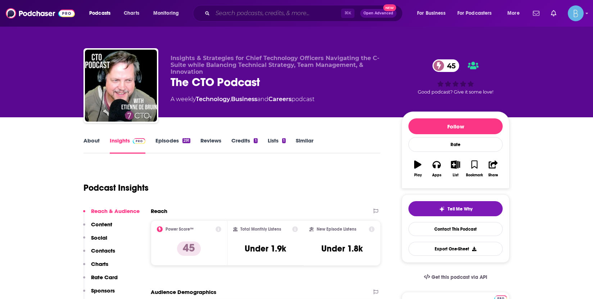
click at [253, 15] on input "Search podcasts, credits, & more..." at bounding box center [277, 14] width 129 height 12
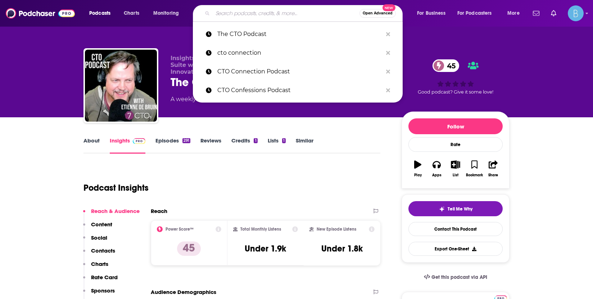
paste input "Tech Innovation"
type input "Tech Innovation"
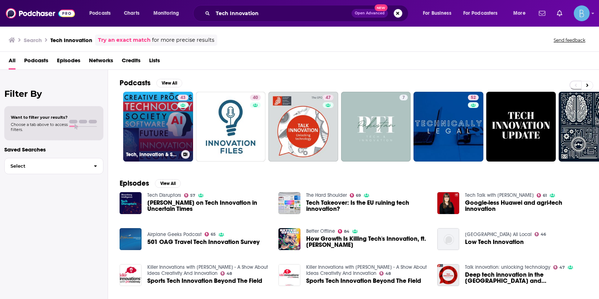
click at [157, 125] on link "43 Tech, Innovation & Society - The Creative Process: Technology, AI, Software,…" at bounding box center [158, 127] width 70 height 70
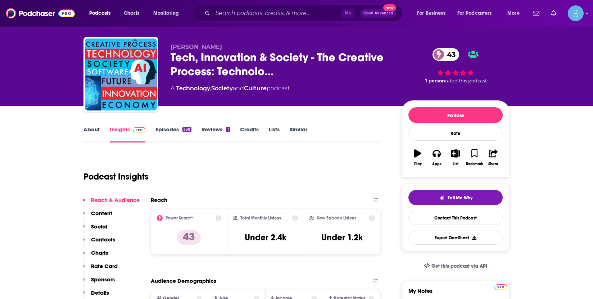
scroll to position [12, 0]
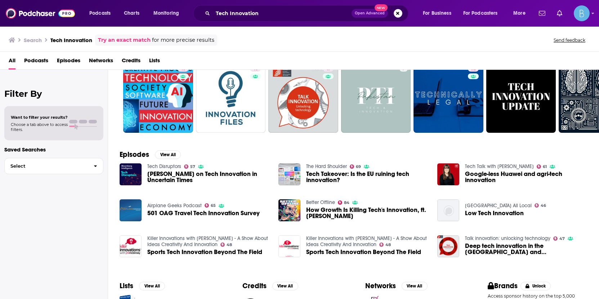
scroll to position [28, 0]
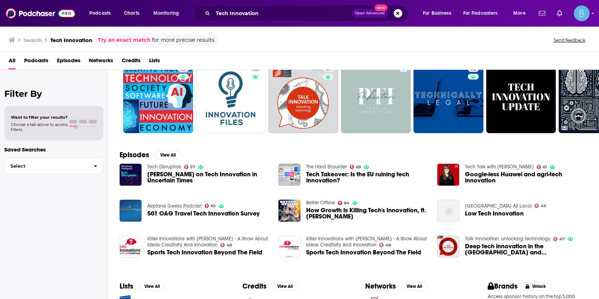
click at [224, 22] on div "Podcasts Charts Monitoring Tech Innovation Open Advanced New For Business For P…" at bounding box center [299, 13] width 599 height 27
click at [225, 17] on input "Tech Innovation" at bounding box center [282, 14] width 139 height 12
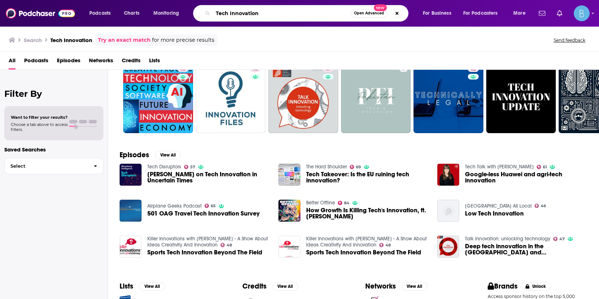
click at [225, 17] on input "Tech Innovation" at bounding box center [282, 14] width 138 height 12
paste input "CXO Talk"
type input "CXO Talk"
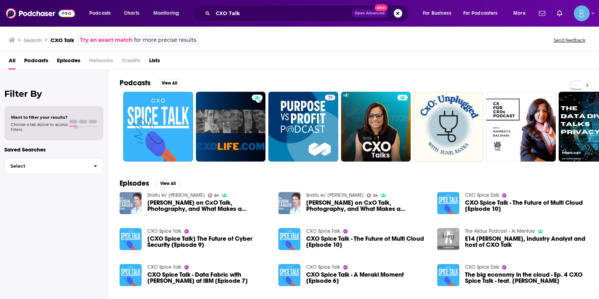
click at [588, 84] on button at bounding box center [587, 85] width 12 height 9
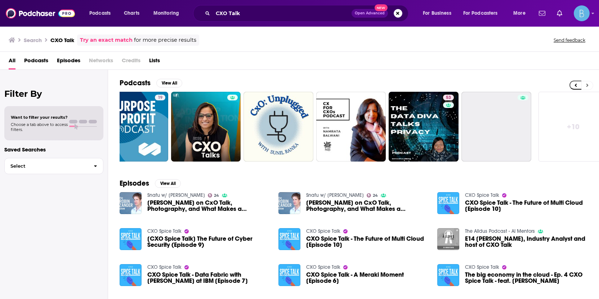
scroll to position [0, 182]
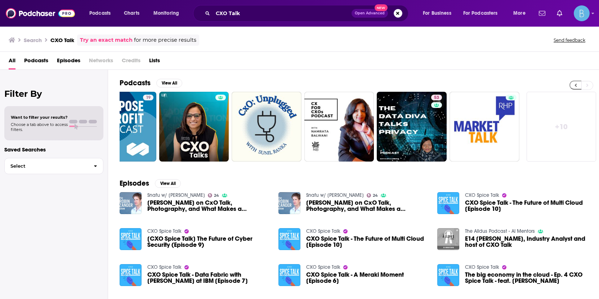
click at [575, 86] on icon at bounding box center [575, 85] width 3 height 5
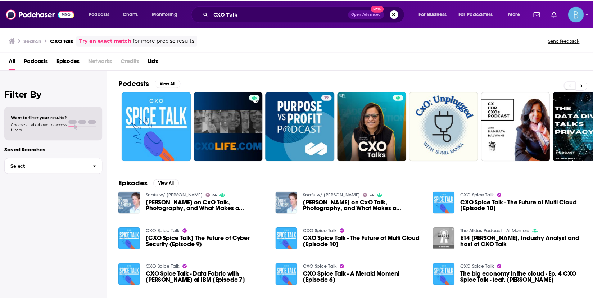
scroll to position [0, 0]
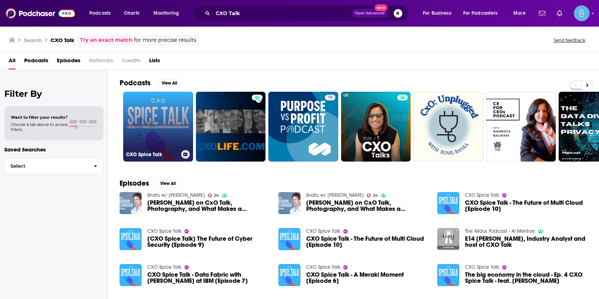
click at [164, 129] on link "CXO Spice Talk" at bounding box center [158, 127] width 70 height 70
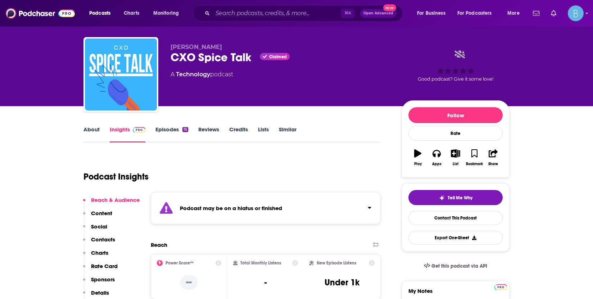
scroll to position [69, 0]
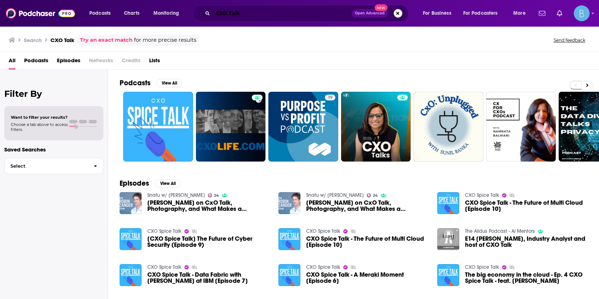
click at [234, 12] on input "CXO Talk" at bounding box center [282, 14] width 139 height 12
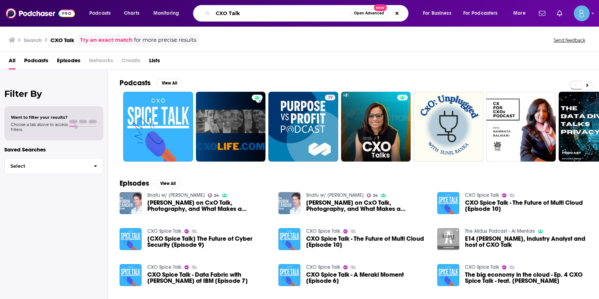
click at [234, 12] on input "CXO Talk" at bounding box center [282, 14] width 138 height 12
paste input "DTC Podcast"
type input "DTC Podcast"
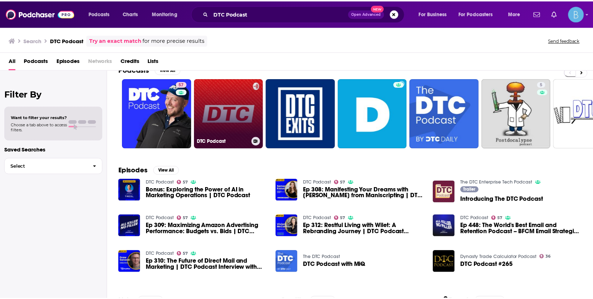
scroll to position [15, 0]
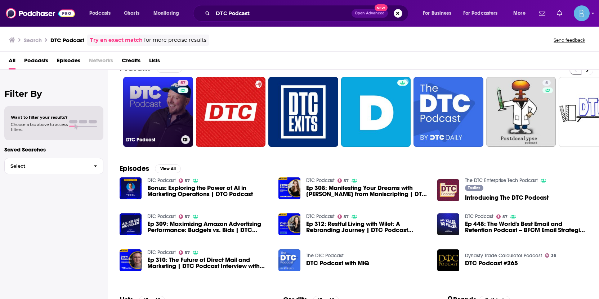
click at [139, 120] on link "57 DTC Podcast" at bounding box center [158, 112] width 70 height 70
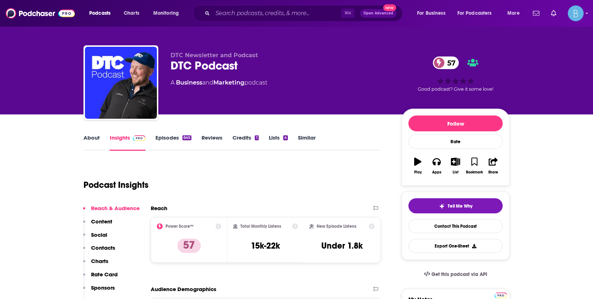
scroll to position [8, 0]
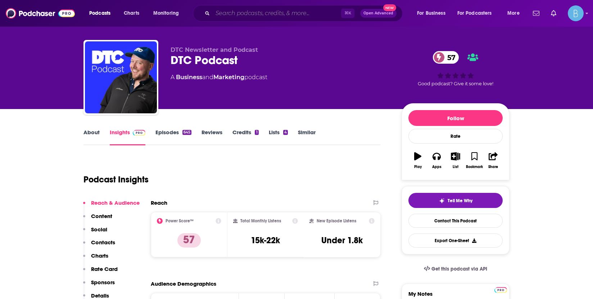
click at [264, 9] on input "Search podcasts, credits, & more..." at bounding box center [277, 14] width 129 height 12
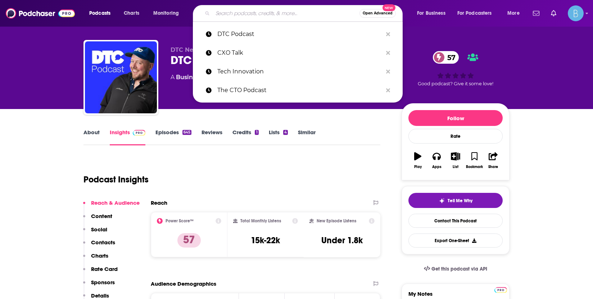
click at [264, 9] on input "Search podcasts, credits, & more..." at bounding box center [286, 14] width 147 height 12
paste input "E-Commerce Edge"
type input "E-Commerce Edge"
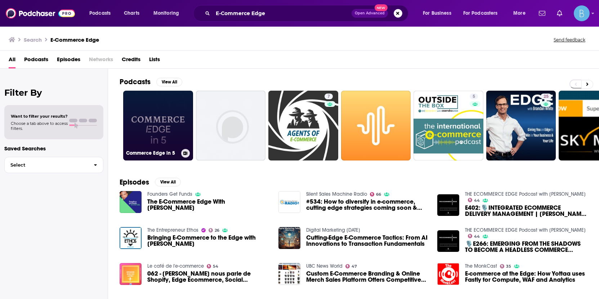
click at [167, 138] on link "Commerce Edge in 5" at bounding box center [158, 126] width 70 height 70
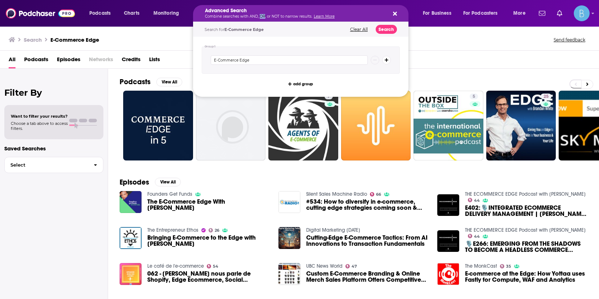
click at [262, 17] on p "Combine searches with AND, OR, or NOT to narrow results. Learn More" at bounding box center [295, 17] width 180 height 4
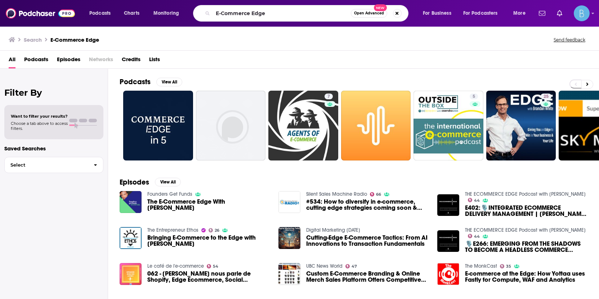
click at [183, 37] on div "Search E-Commerce Edge Send feedback" at bounding box center [298, 40] width 579 height 10
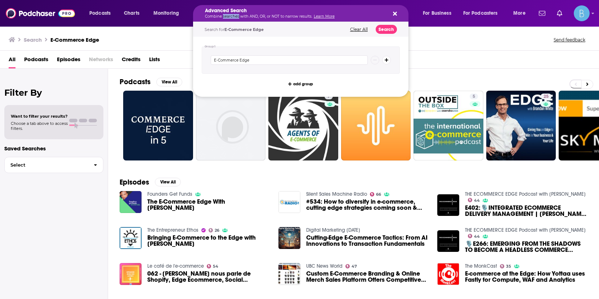
click at [233, 15] on p "Combine searches with AND, OR, or NOT to narrow results. Learn More" at bounding box center [295, 17] width 180 height 4
click at [395, 14] on icon "Search podcasts, credits, & more..." at bounding box center [395, 14] width 4 height 4
drag, startPoint x: 324, startPoint y: 14, endPoint x: 213, endPoint y: 13, distance: 111.3
click at [183, 39] on div "Search E-Commerce Edge Send feedback" at bounding box center [298, 40] width 579 height 10
click at [280, 55] on div "E-Commerce Edge" at bounding box center [301, 59] width 198 height 27
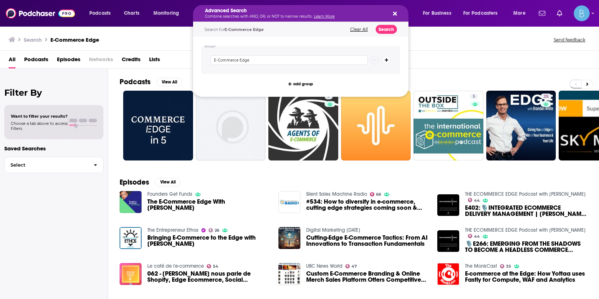
click at [354, 30] on button "Clear All" at bounding box center [359, 29] width 22 height 5
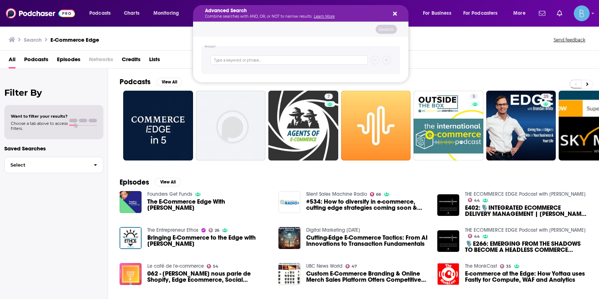
click at [178, 46] on div "Search E-Commerce Edge Send feedback" at bounding box center [299, 38] width 599 height 25
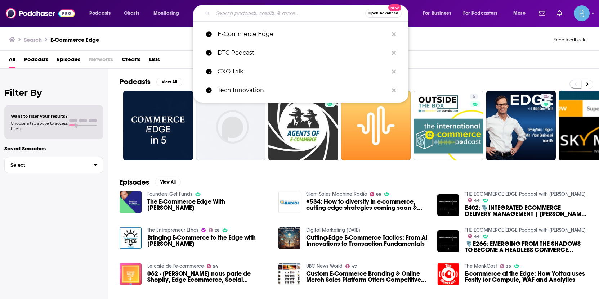
click at [257, 16] on input "Search podcasts, credits, & more..." at bounding box center [289, 14] width 152 height 12
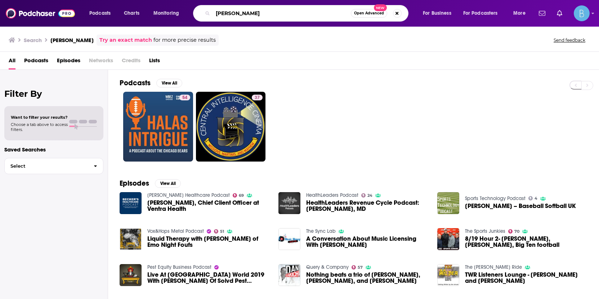
drag, startPoint x: 265, startPoint y: 13, endPoint x: 179, endPoint y: 12, distance: 86.0
click at [179, 12] on div "Podcasts Charts Monitoring [PERSON_NAME] Open Advanced New For Business For Pod…" at bounding box center [308, 13] width 448 height 17
paste input "[PERSON_NAME]"
type input "[PERSON_NAME]"
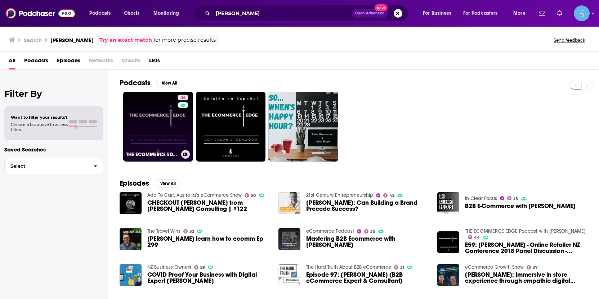
click at [169, 127] on link "44 THE ECOMMERCE EDGE Podcast with [PERSON_NAME]" at bounding box center [158, 127] width 70 height 70
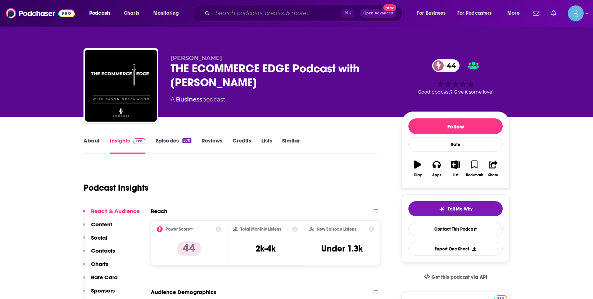
click at [251, 16] on input "Search podcasts, credits, & more..." at bounding box center [277, 14] width 129 height 12
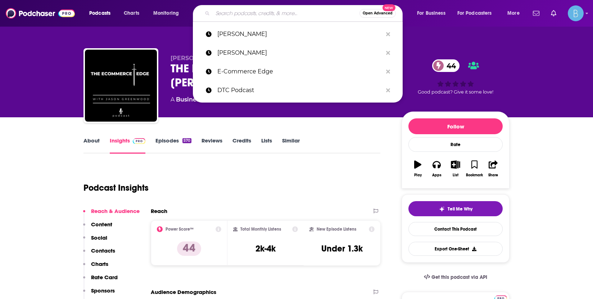
paste input "Ecommerce Conversations"
type input "Ecommerce Conversations"
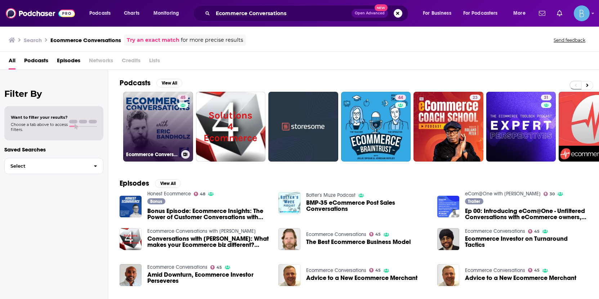
click at [170, 120] on link "45 Ecommerce Conversations" at bounding box center [158, 127] width 70 height 70
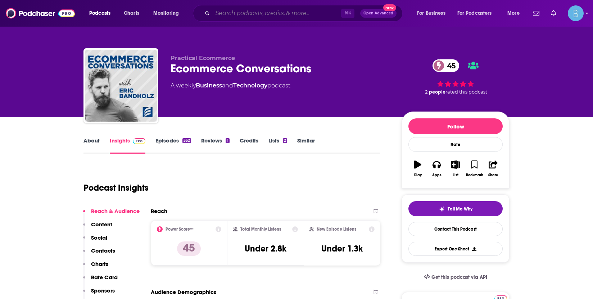
click at [244, 17] on input "Search podcasts, credits, & more..." at bounding box center [277, 14] width 129 height 12
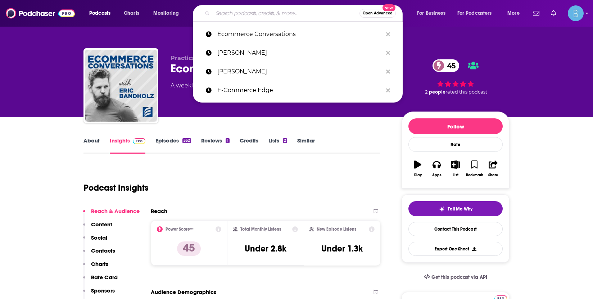
paste input "Future Commerce Podcast"
type input "Future Commerce Podcast"
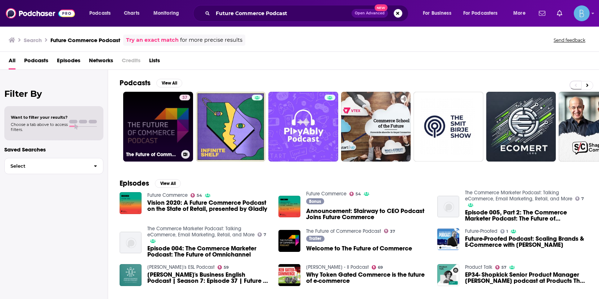
click at [156, 123] on link "37 The Future of Commerce Podcast" at bounding box center [158, 127] width 70 height 70
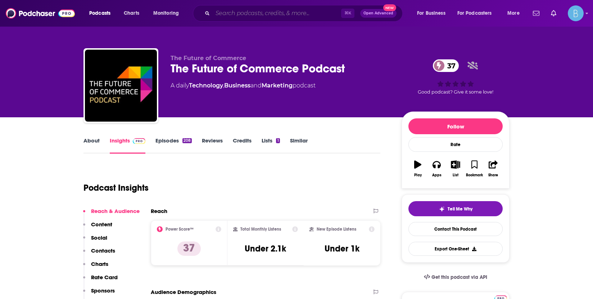
click at [241, 17] on input "Search podcasts, credits, & more..." at bounding box center [277, 14] width 129 height 12
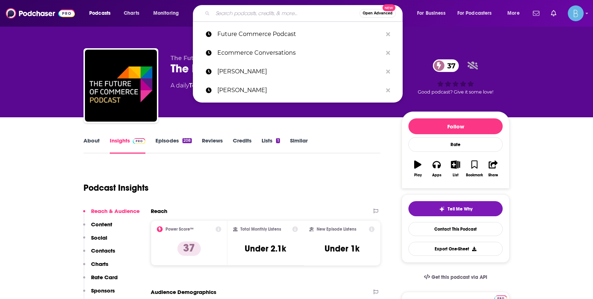
paste input "Modern CTO"
type input "Modern CTO"
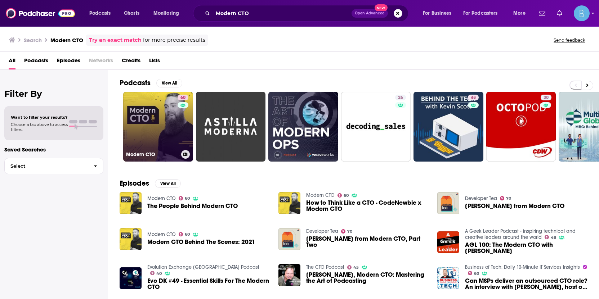
click at [163, 121] on link "60 Modern CTO" at bounding box center [158, 127] width 70 height 70
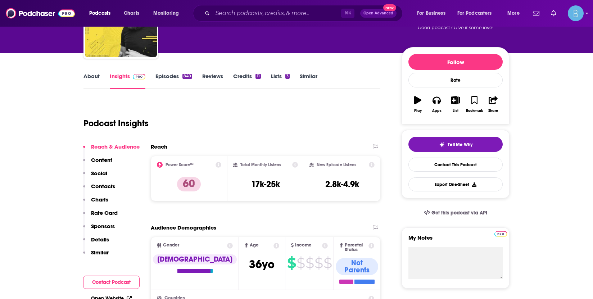
scroll to position [66, 0]
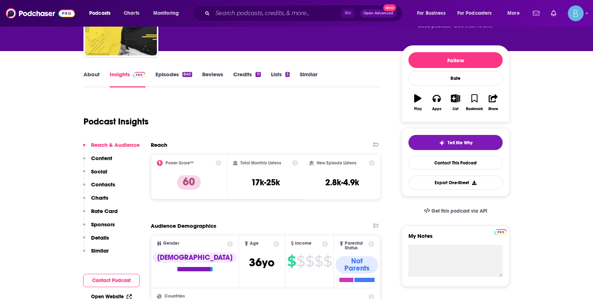
click at [115, 282] on button "Contact Podcast" at bounding box center [111, 280] width 57 height 13
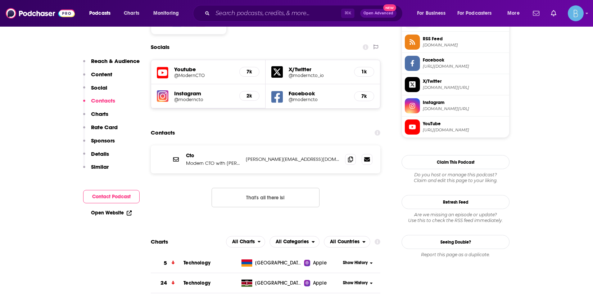
scroll to position [0, 0]
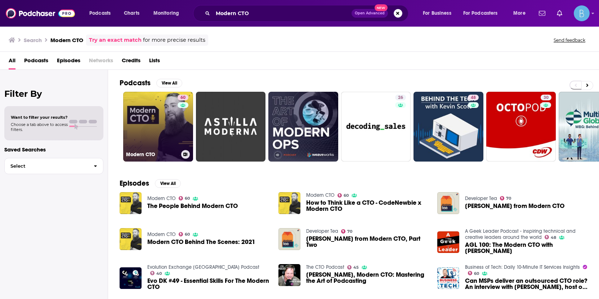
click at [153, 135] on link "60 Modern CTO" at bounding box center [158, 127] width 70 height 70
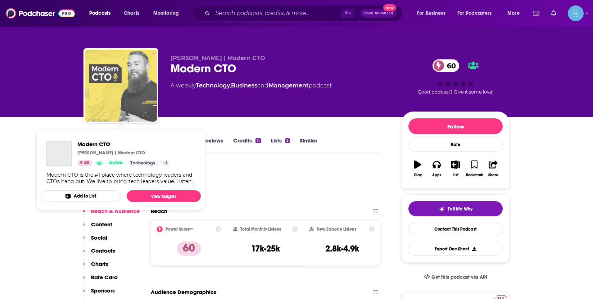
click at [126, 75] on img "Modern CTO" at bounding box center [121, 86] width 72 height 72
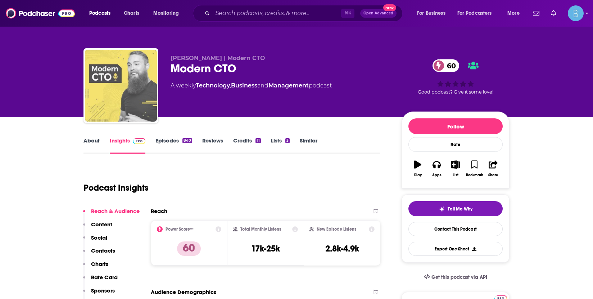
click at [136, 82] on img "Modern CTO" at bounding box center [121, 86] width 72 height 72
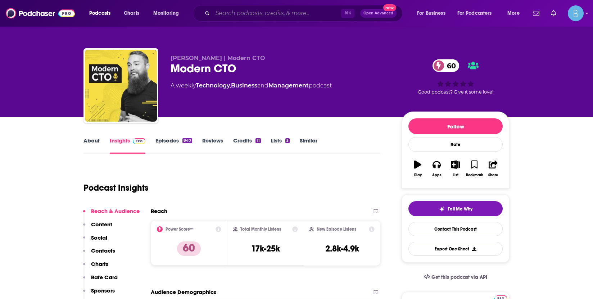
click at [265, 18] on input "Search podcasts, credits, & more..." at bounding box center [277, 14] width 129 height 12
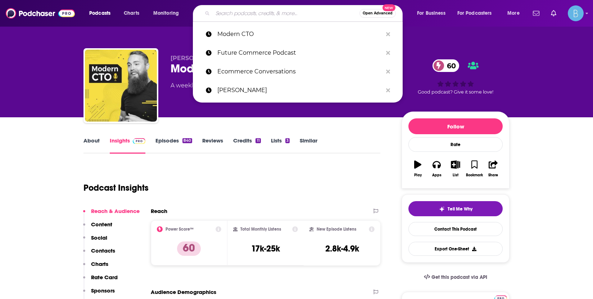
paste input "Next in Retail Podcast"
type input "Next in Retail Podcast"
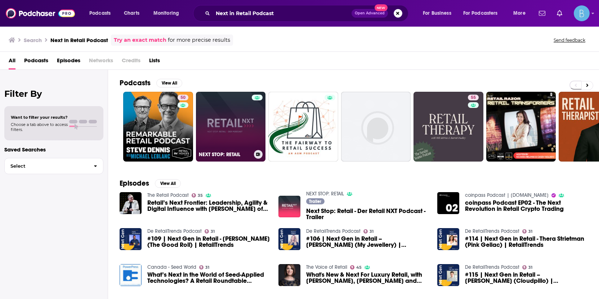
click at [226, 137] on link "NEXT STOP: RETAIL" at bounding box center [231, 127] width 70 height 70
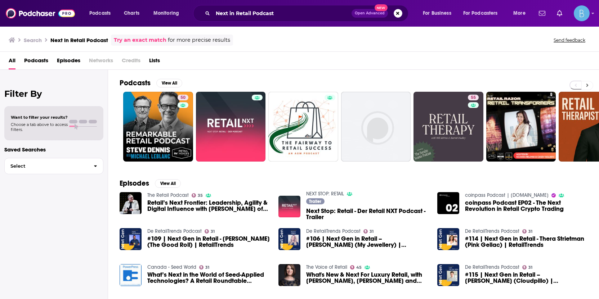
click at [589, 88] on button at bounding box center [587, 85] width 12 height 9
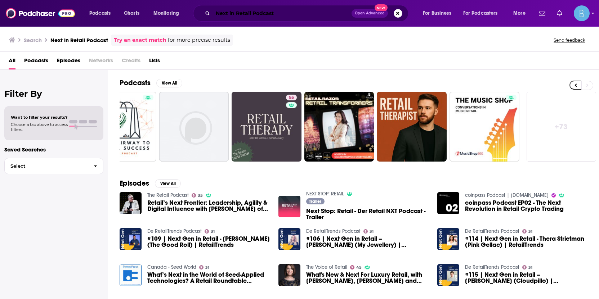
click at [256, 12] on input "Next in Retail Podcast" at bounding box center [282, 14] width 139 height 12
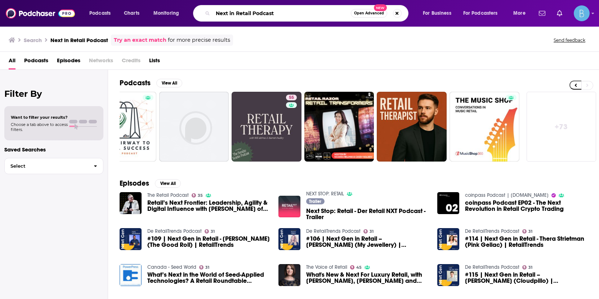
click at [256, 12] on input "Next in Retail Podcast" at bounding box center [282, 14] width 138 height 12
paste input "Problem Solvers"
type input "Problem Solvers"
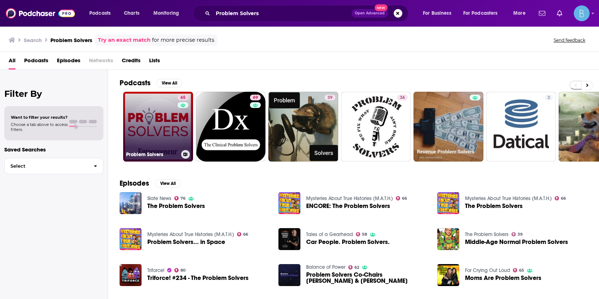
click at [174, 120] on link "65 Problem Solvers" at bounding box center [158, 127] width 70 height 70
